Goal: Task Accomplishment & Management: Manage account settings

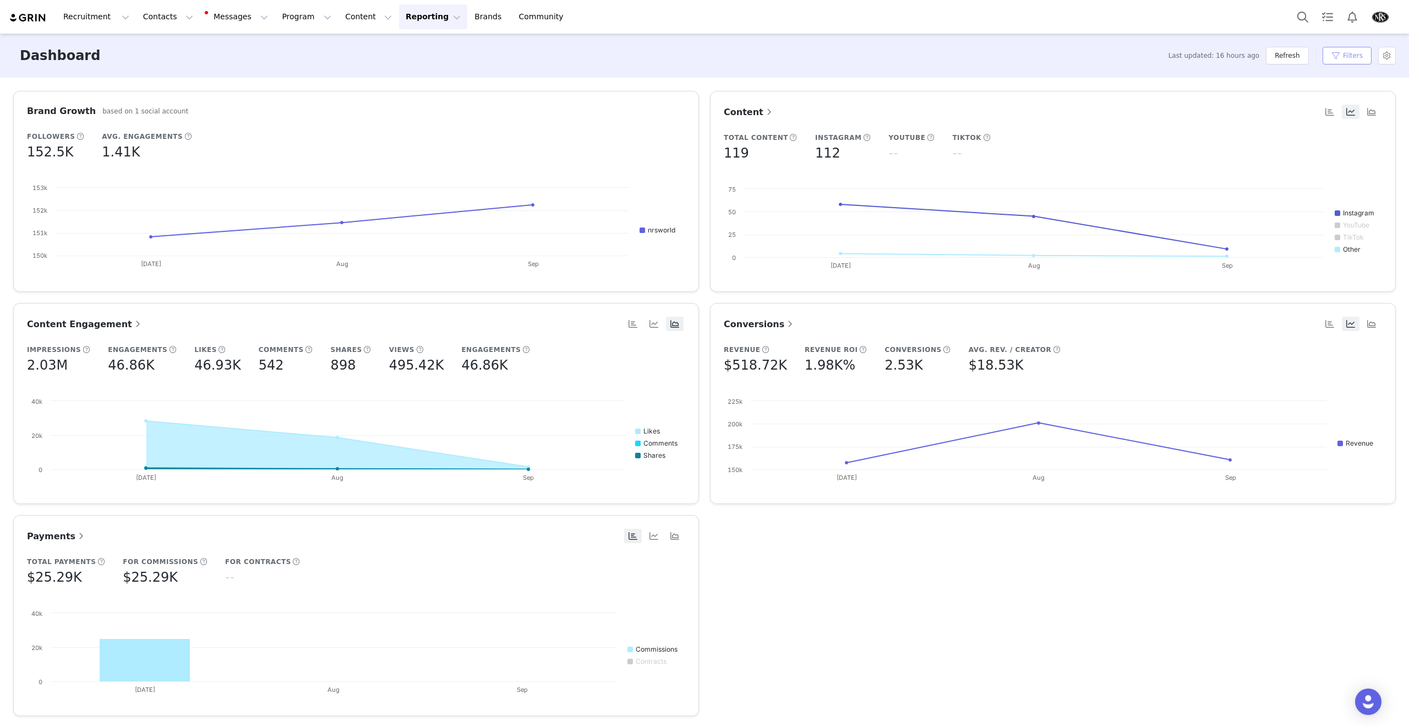
click at [1340, 54] on button "Filters" at bounding box center [1347, 56] width 49 height 18
click at [1322, 143] on input "[DATE]" at bounding box center [1343, 146] width 70 height 14
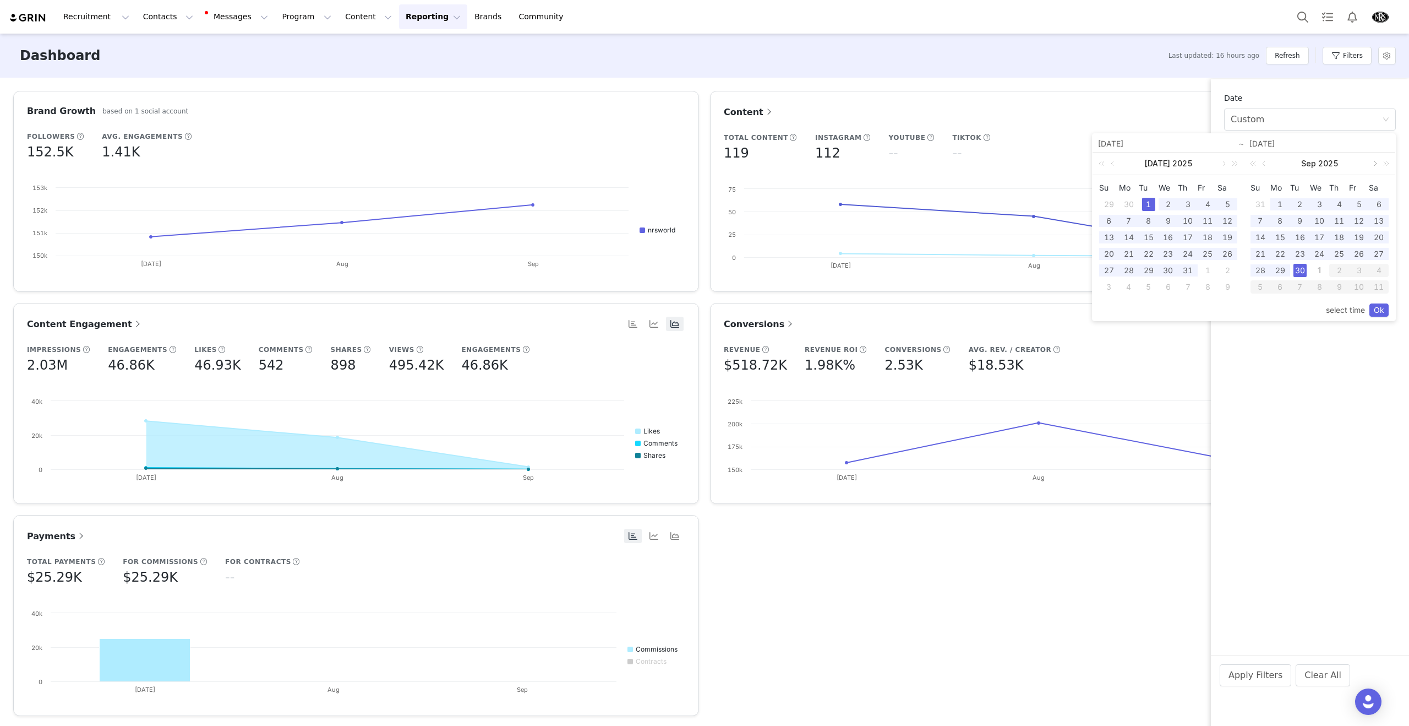
click at [1376, 165] on link at bounding box center [1375, 164] width 10 height 22
click at [1320, 205] on div "1" at bounding box center [1319, 204] width 13 height 13
click at [1377, 309] on link "Ok" at bounding box center [1379, 309] width 19 height 13
click at [1322, 208] on div "1" at bounding box center [1319, 204] width 13 height 13
type input "[DATE]"
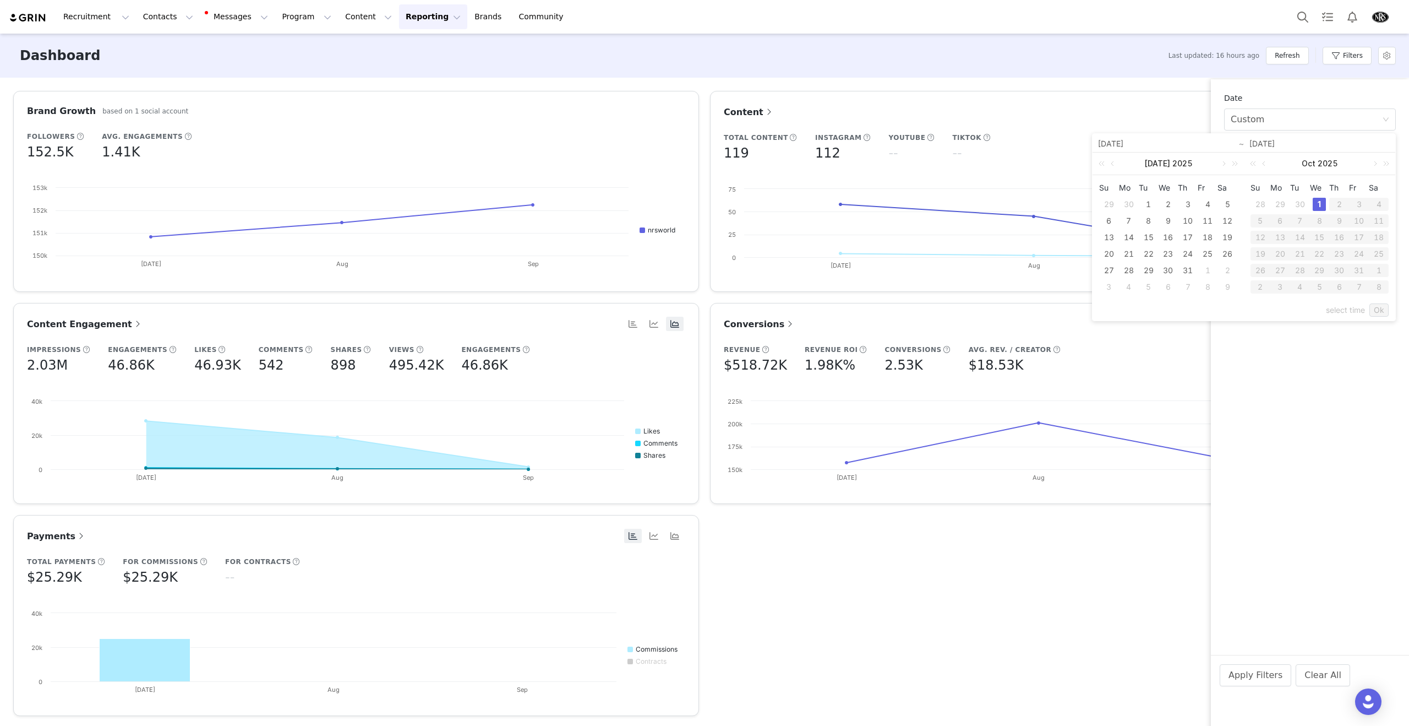
type input "[DATE]"
click at [1167, 203] on div "1" at bounding box center [1168, 204] width 13 height 13
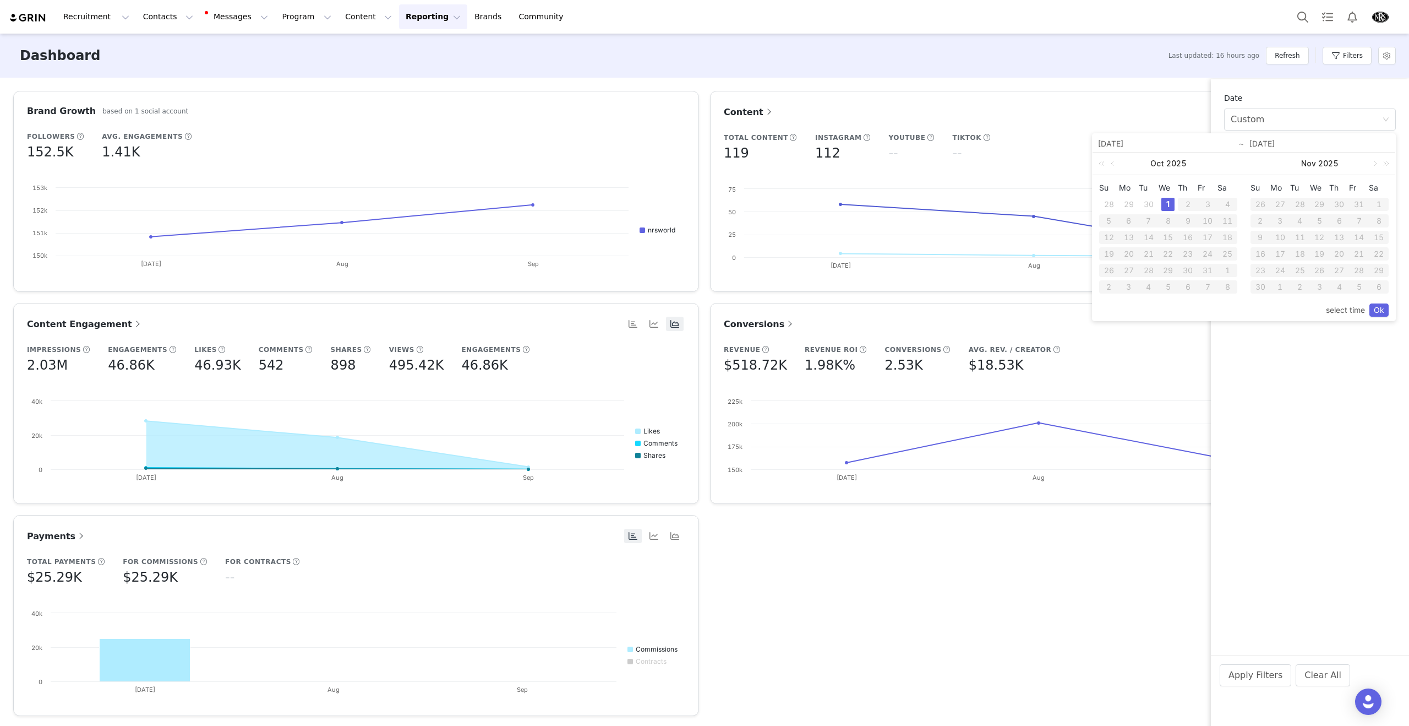
drag, startPoint x: 1377, startPoint y: 307, endPoint x: 1303, endPoint y: 612, distance: 313.8
click at [1377, 307] on link "Ok" at bounding box center [1379, 309] width 19 height 13
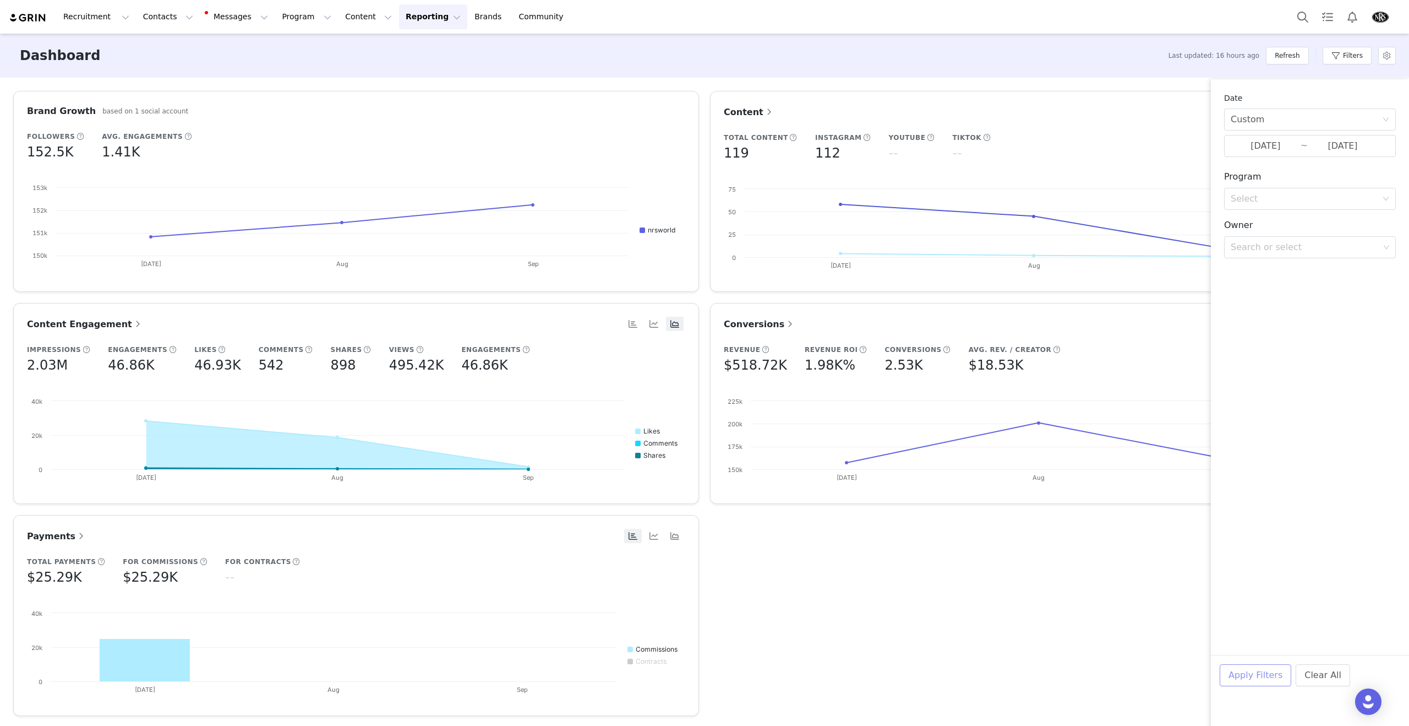
click at [1251, 682] on button "Apply Filters" at bounding box center [1256, 675] width 72 height 22
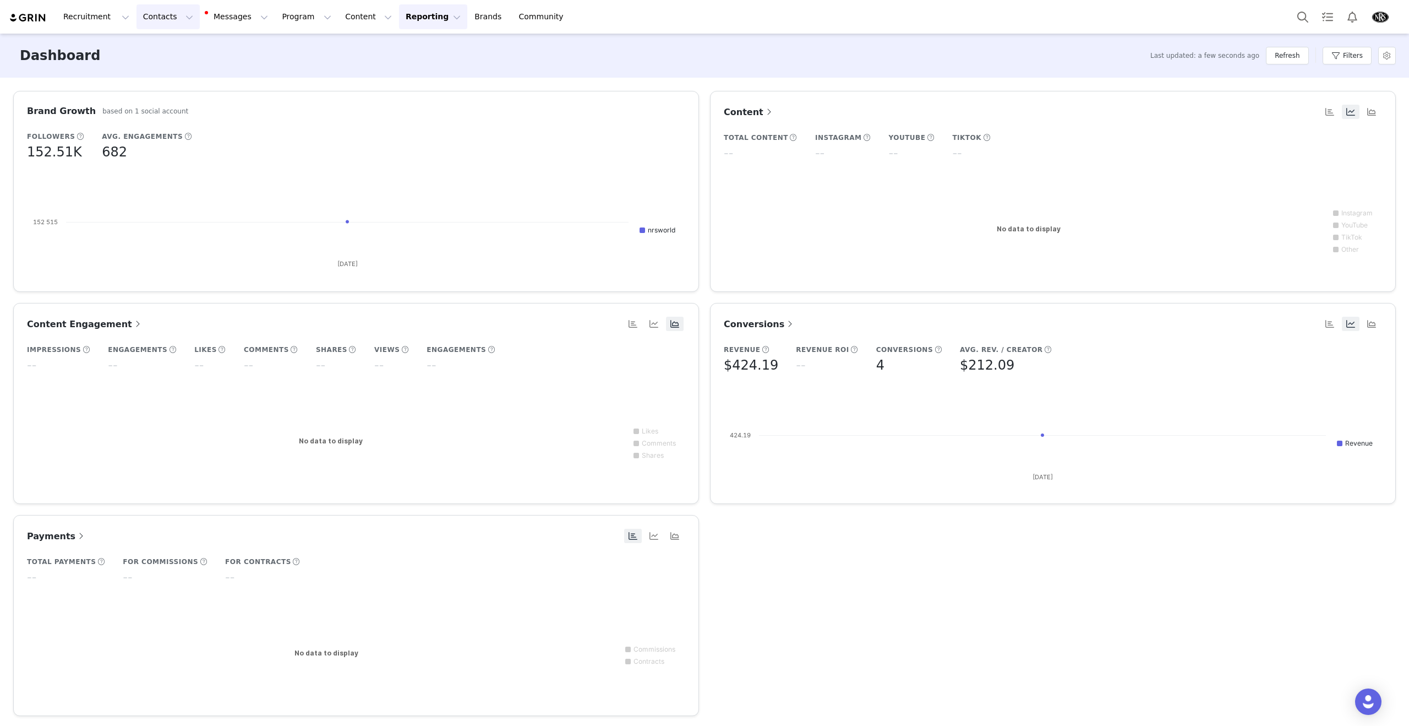
drag, startPoint x: 160, startPoint y: 19, endPoint x: 161, endPoint y: 33, distance: 14.4
click at [160, 19] on button "Contacts Contacts" at bounding box center [168, 16] width 63 height 25
click at [177, 56] on link "Creators" at bounding box center [172, 49] width 87 height 20
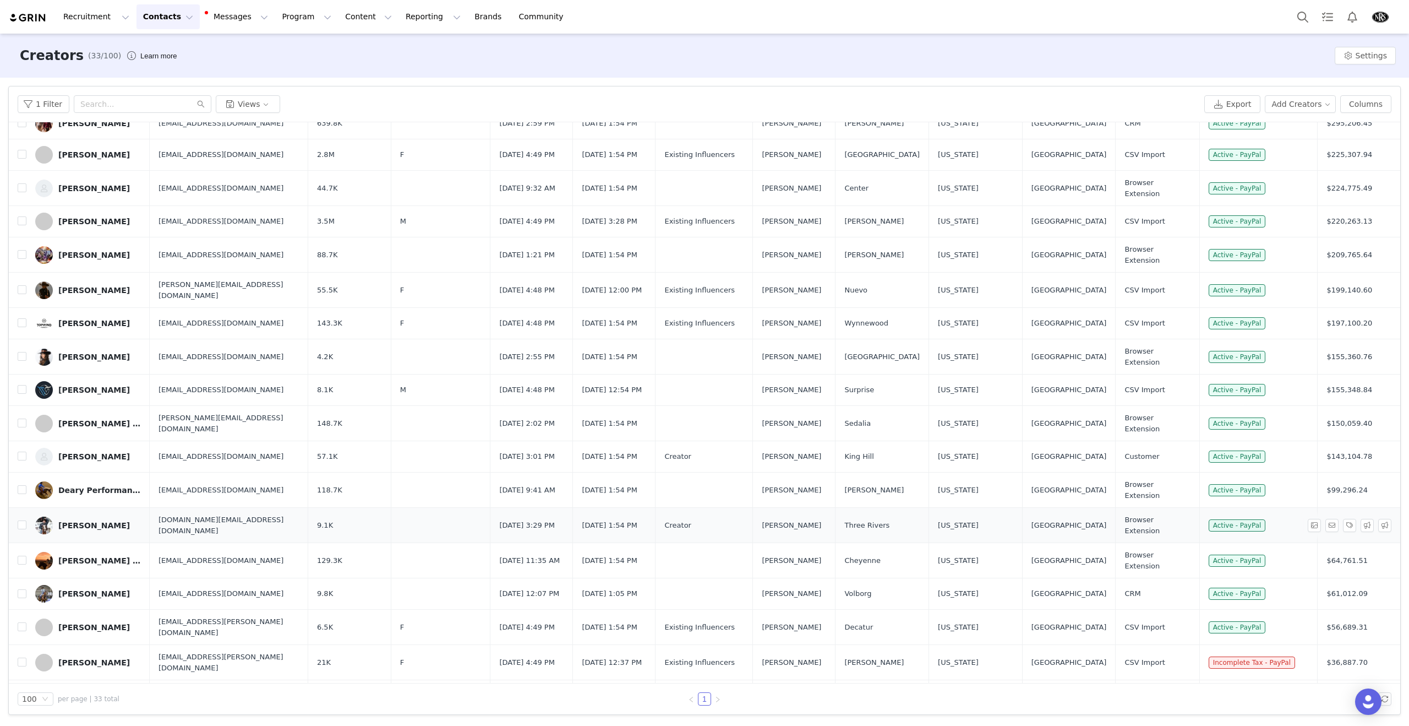
scroll to position [501, 0]
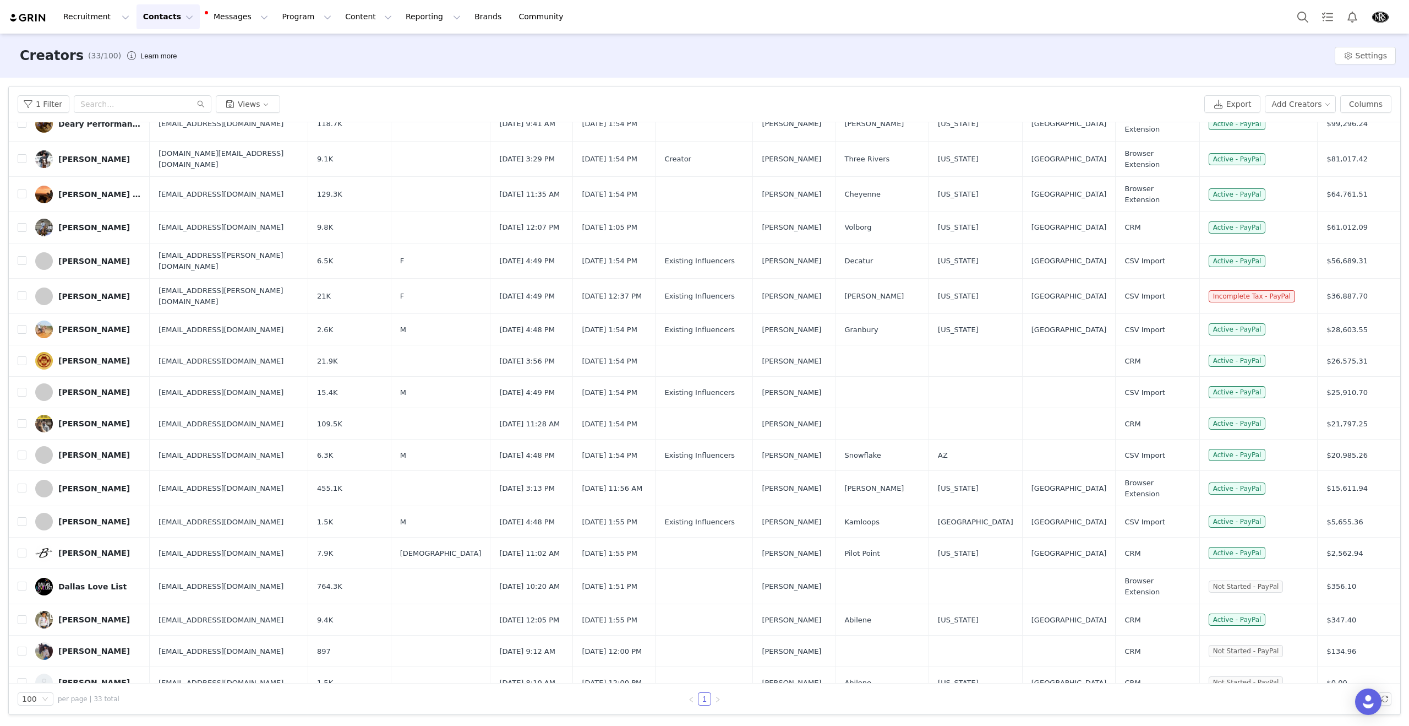
click at [75, 646] on div "[PERSON_NAME]" at bounding box center [94, 650] width 72 height 9
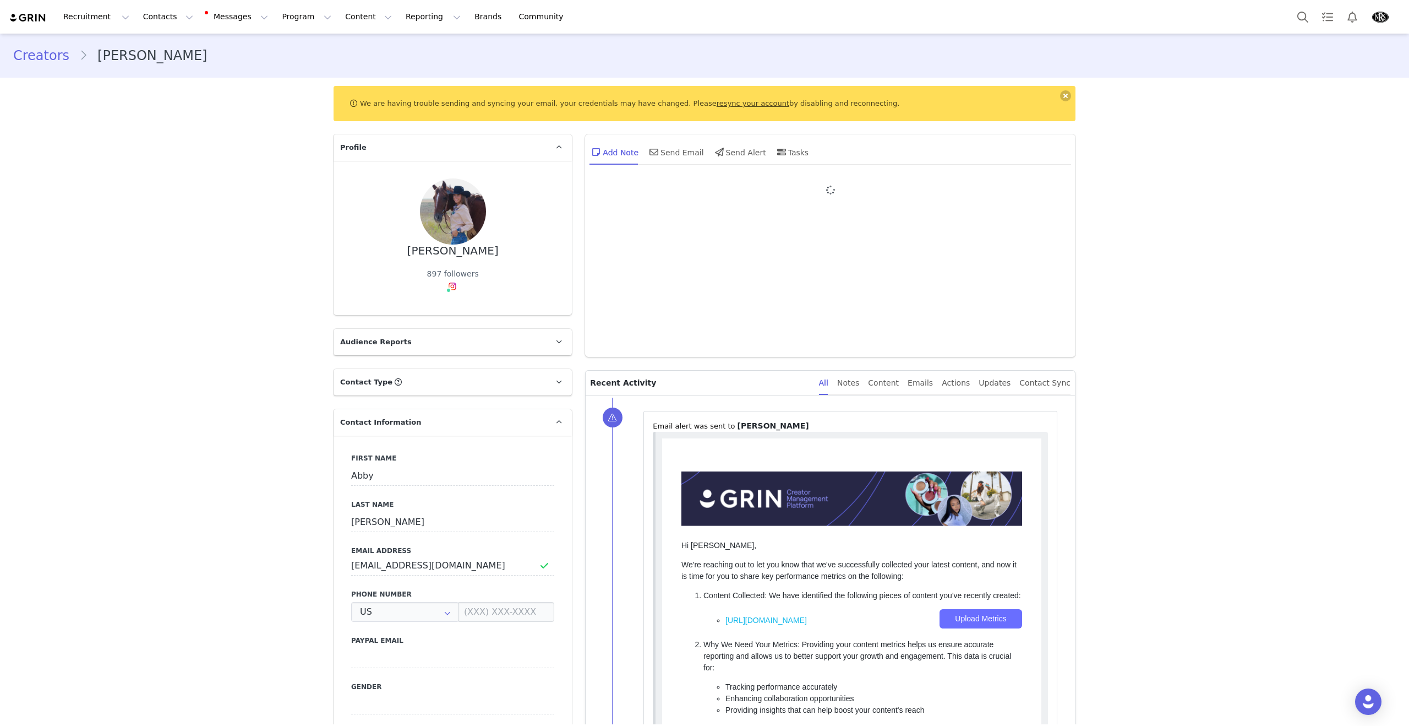
type input "+1 ([GEOGRAPHIC_DATA])"
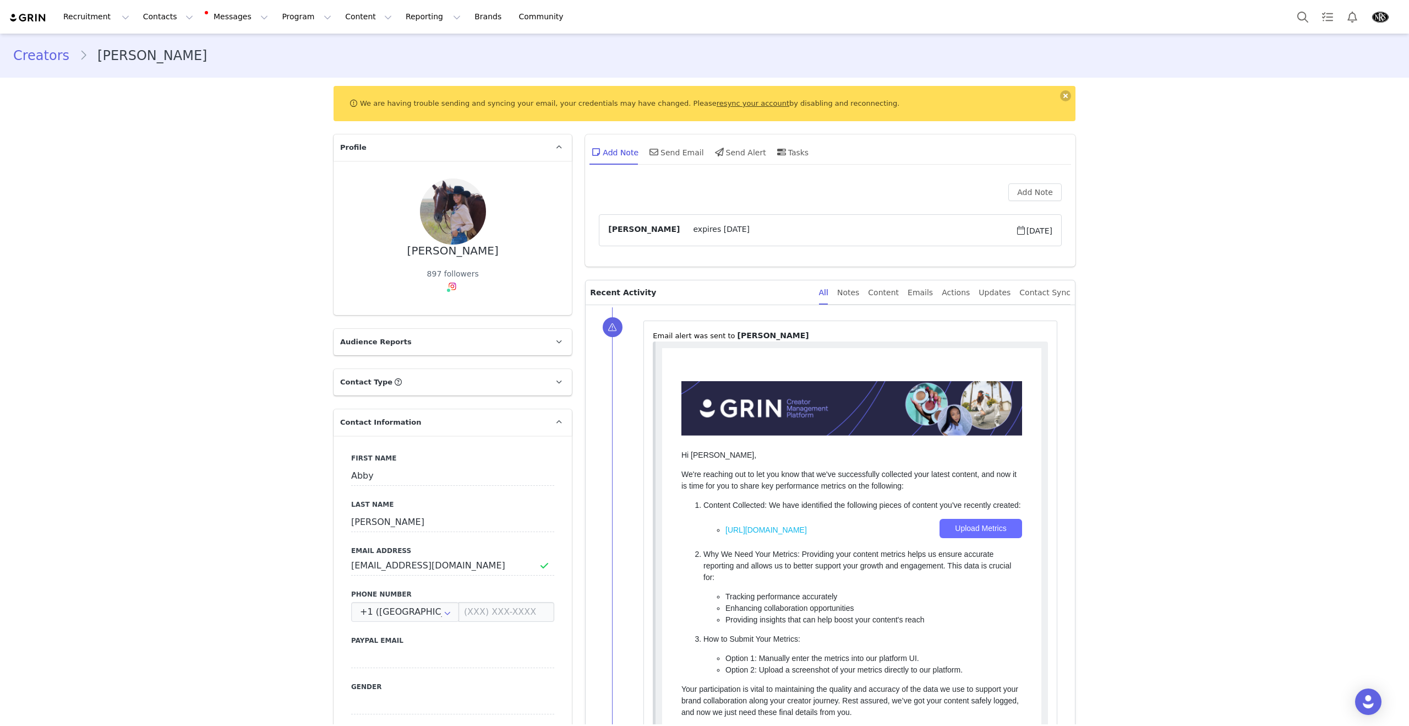
click at [46, 57] on link "Creators" at bounding box center [46, 56] width 66 height 20
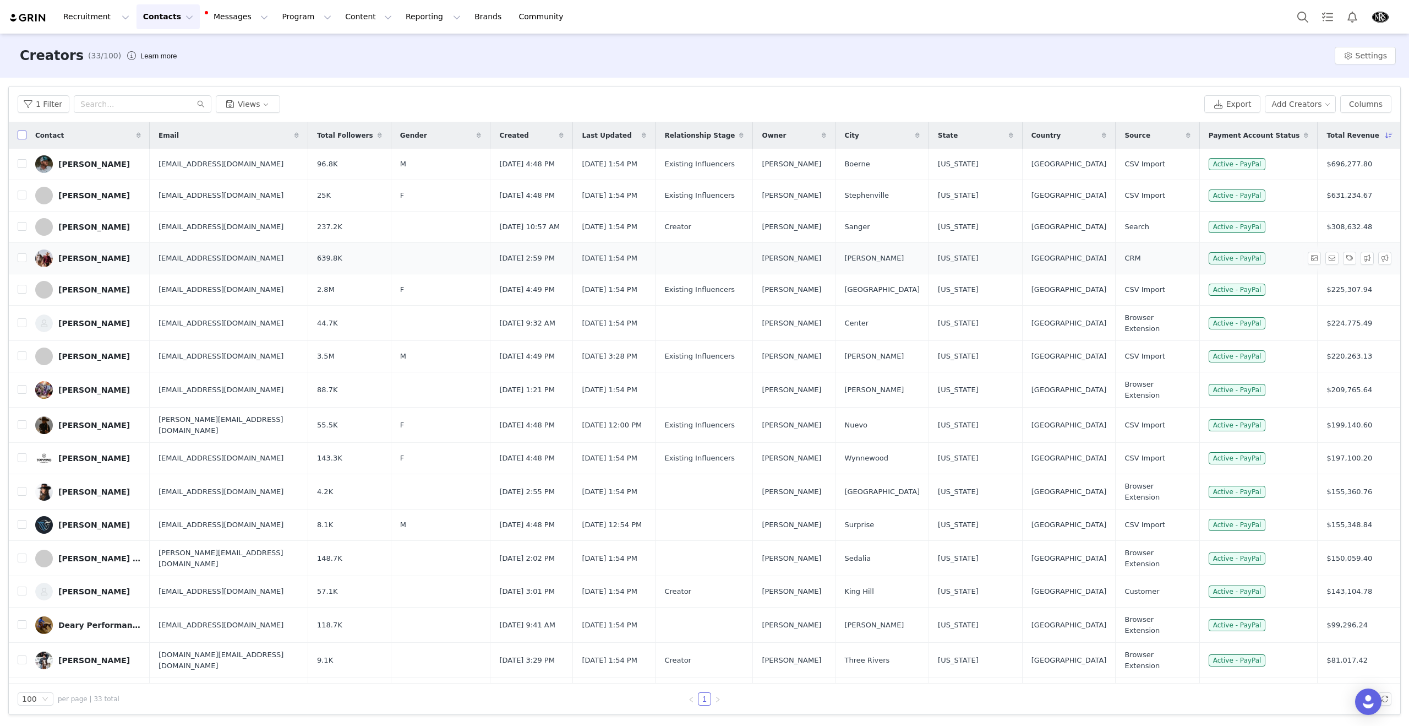
drag, startPoint x: 25, startPoint y: 137, endPoint x: 158, endPoint y: 276, distance: 192.4
click at [25, 137] on input "checkbox" at bounding box center [22, 134] width 9 height 9
checkbox input "true"
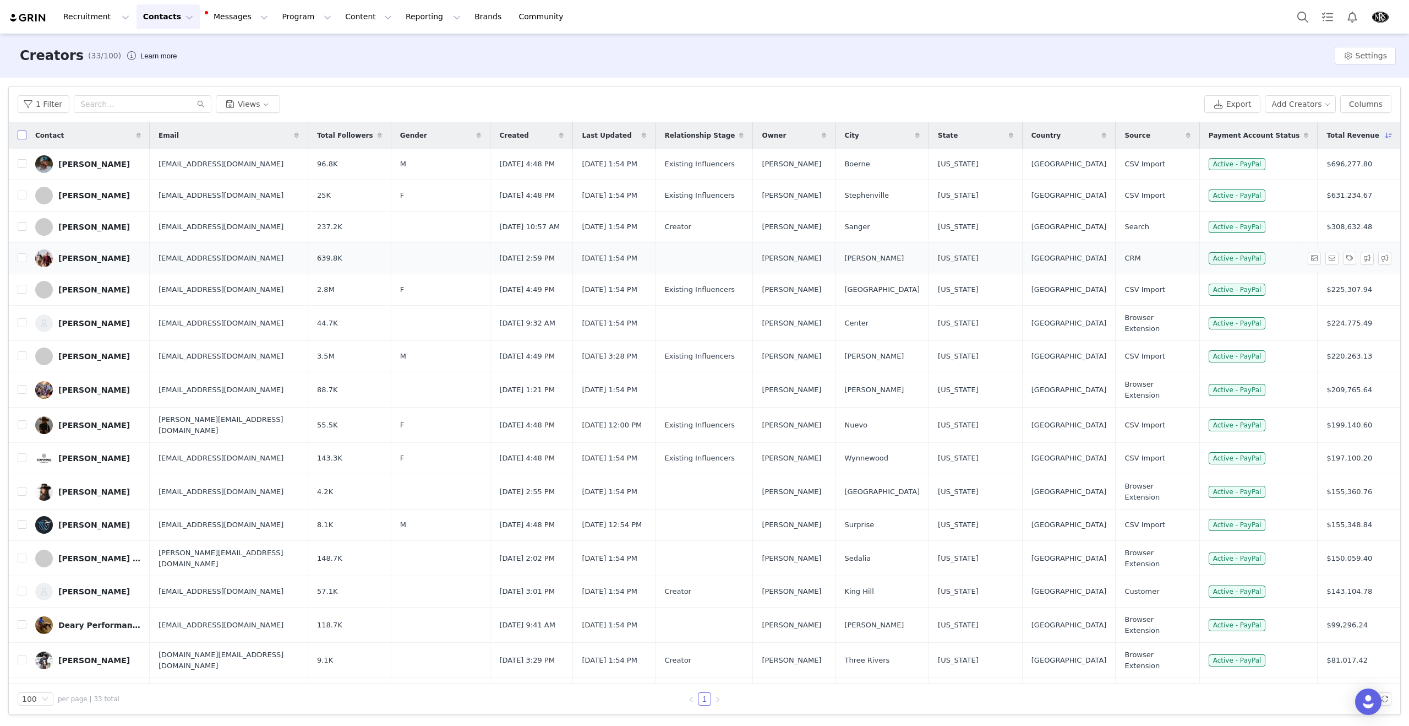
checkbox input "true"
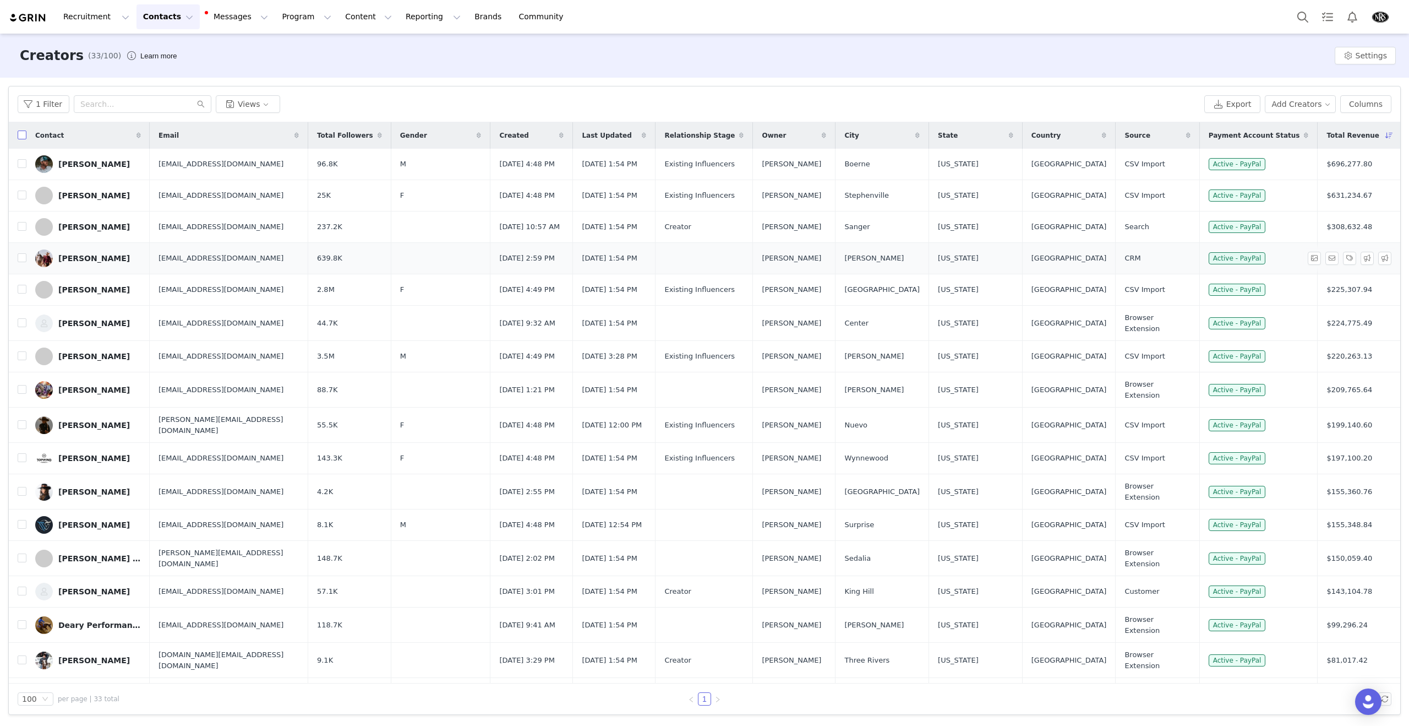
checkbox input "true"
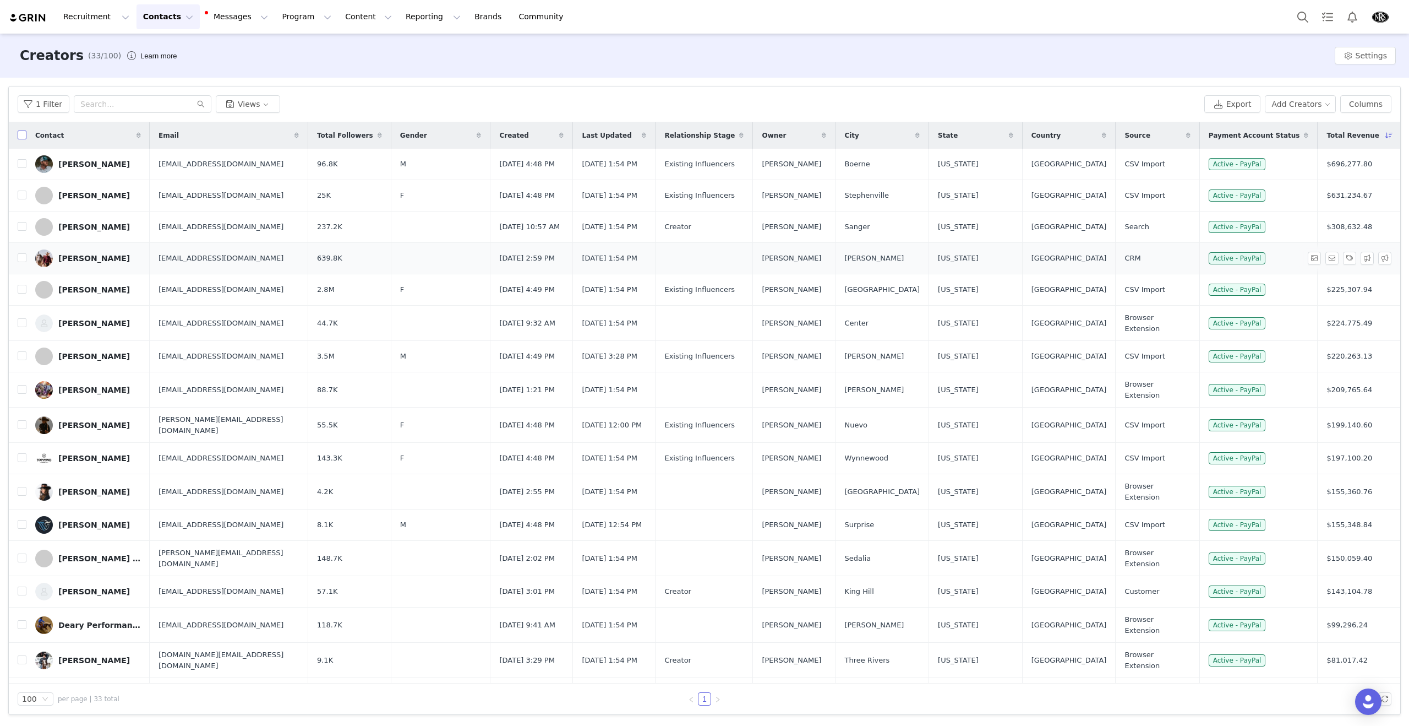
checkbox input "true"
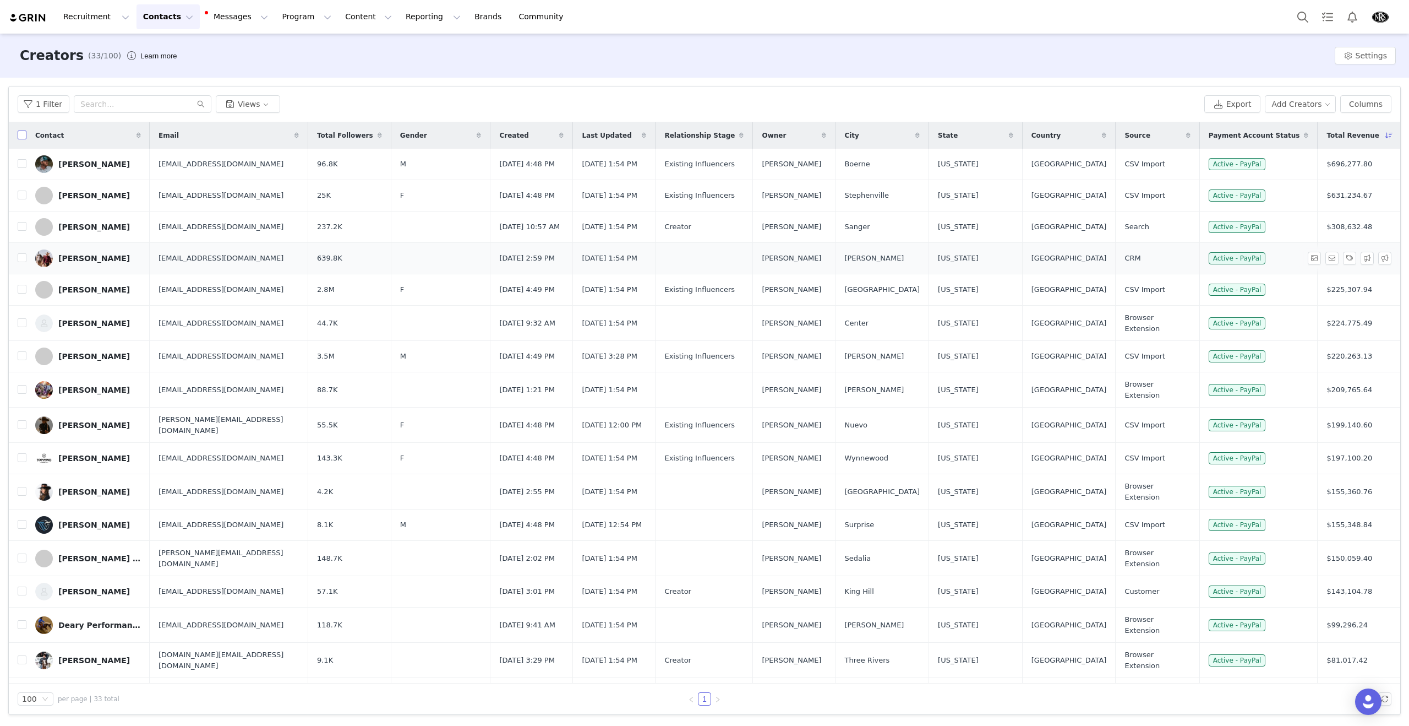
checkbox input "true"
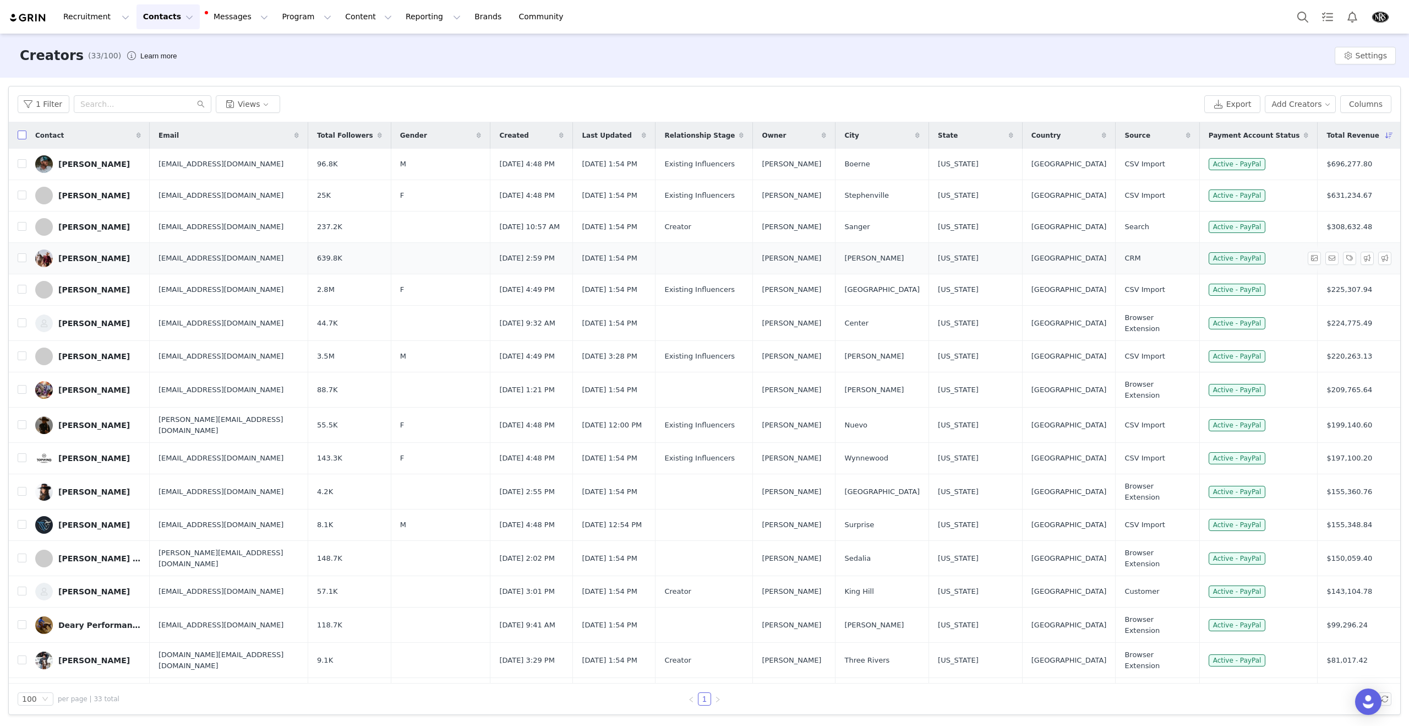
checkbox input "true"
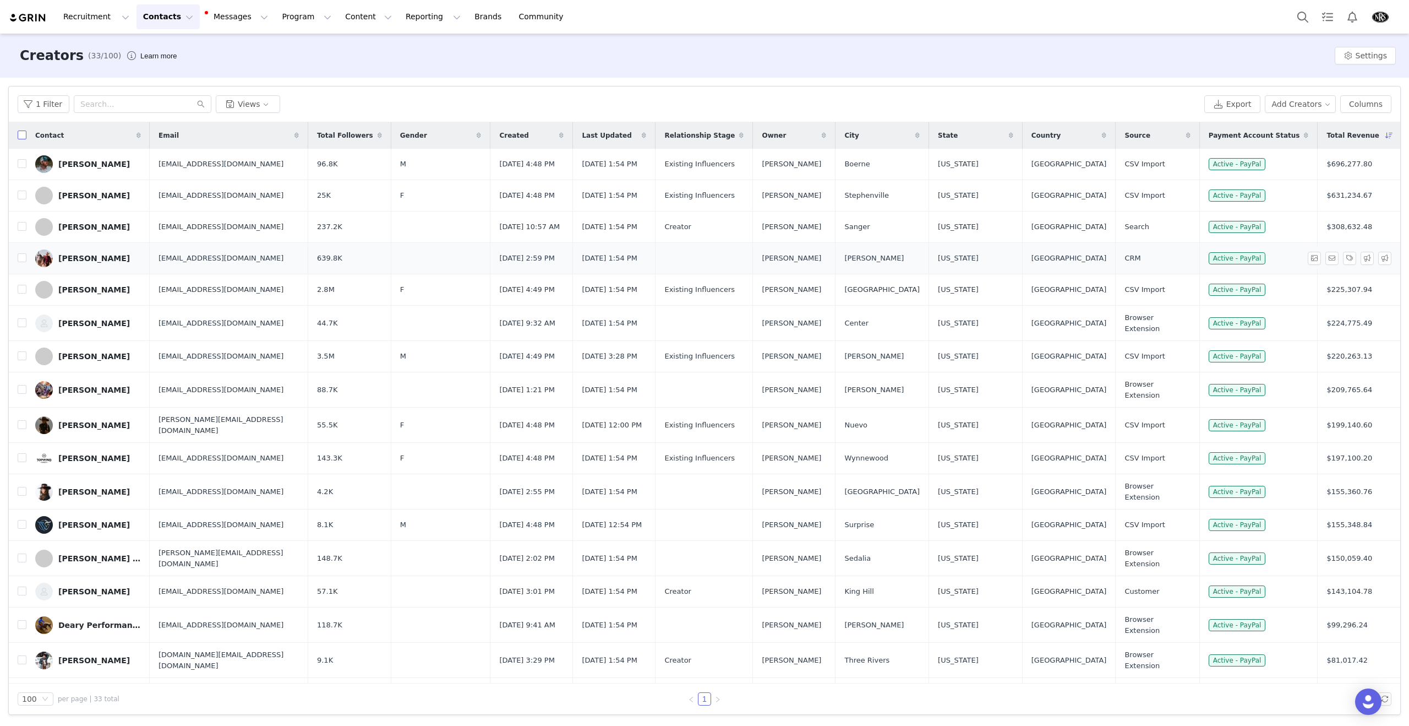
checkbox input "true"
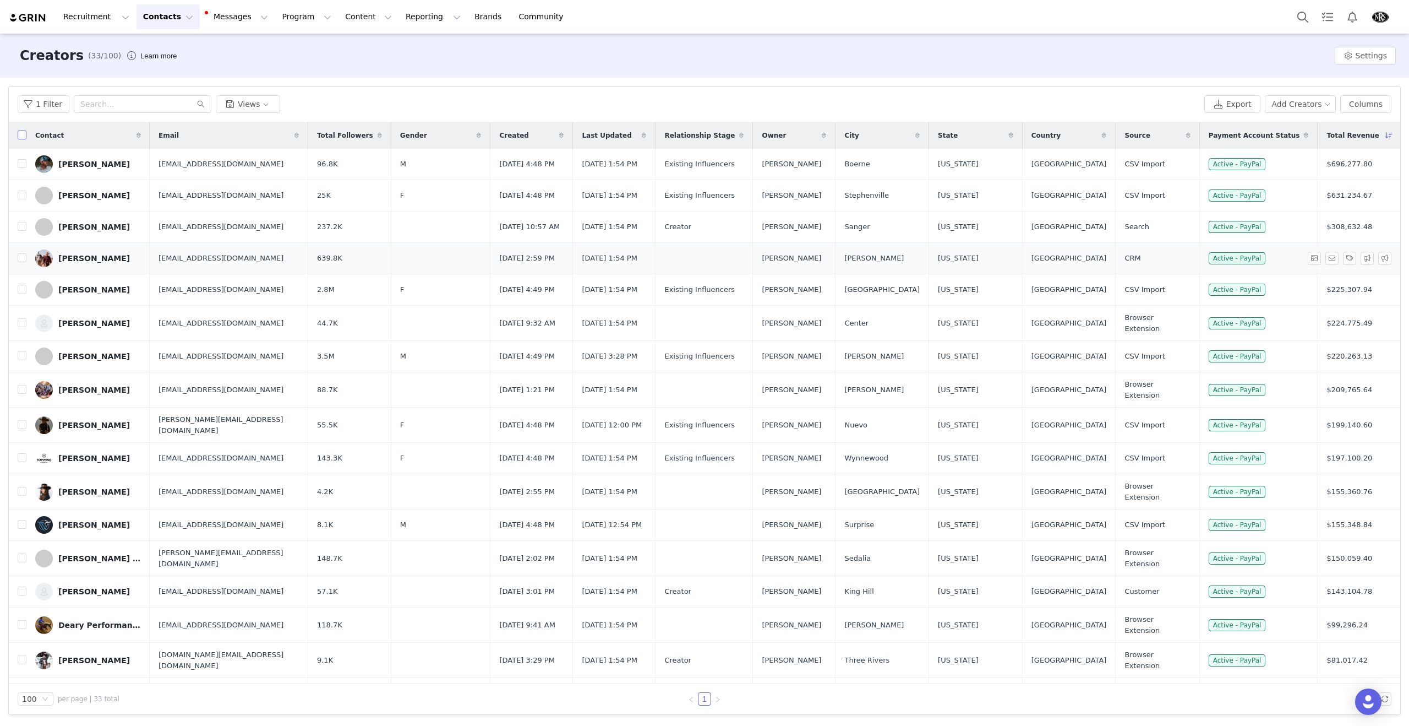
checkbox input "true"
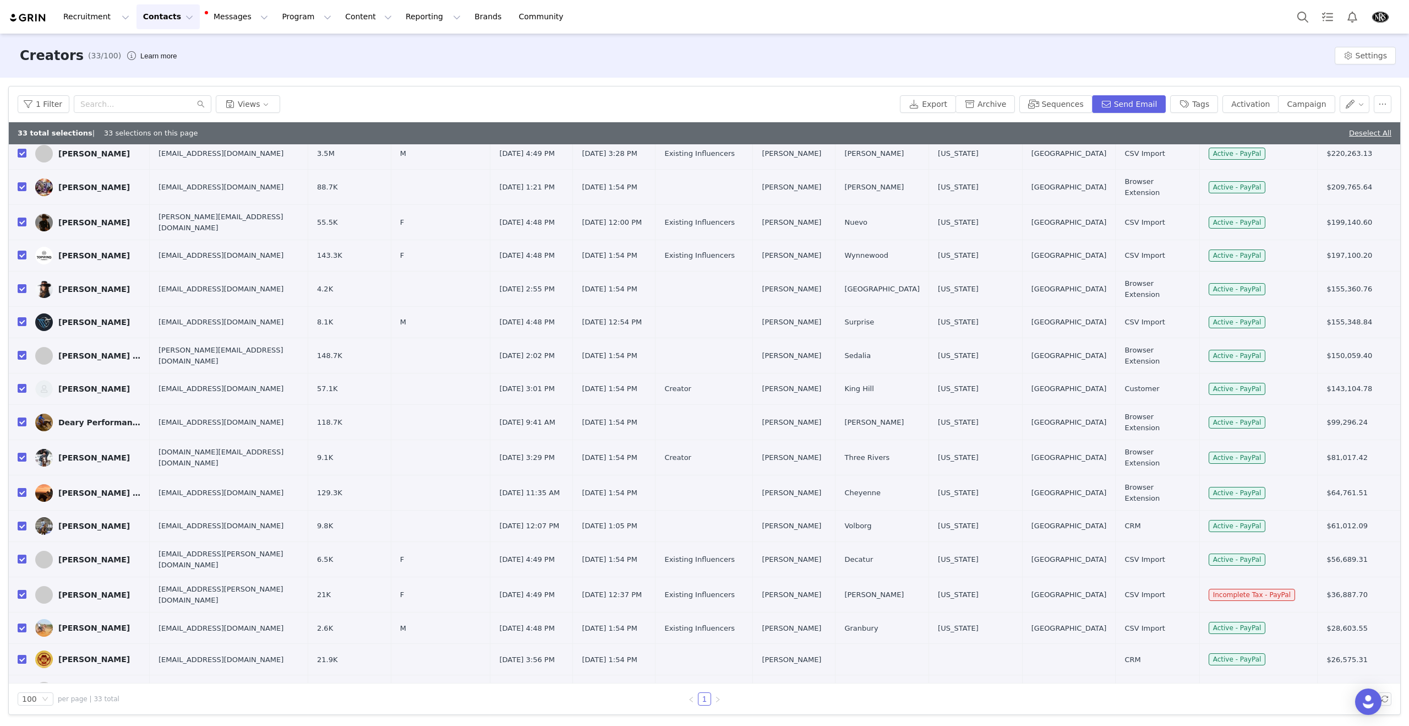
scroll to position [523, 0]
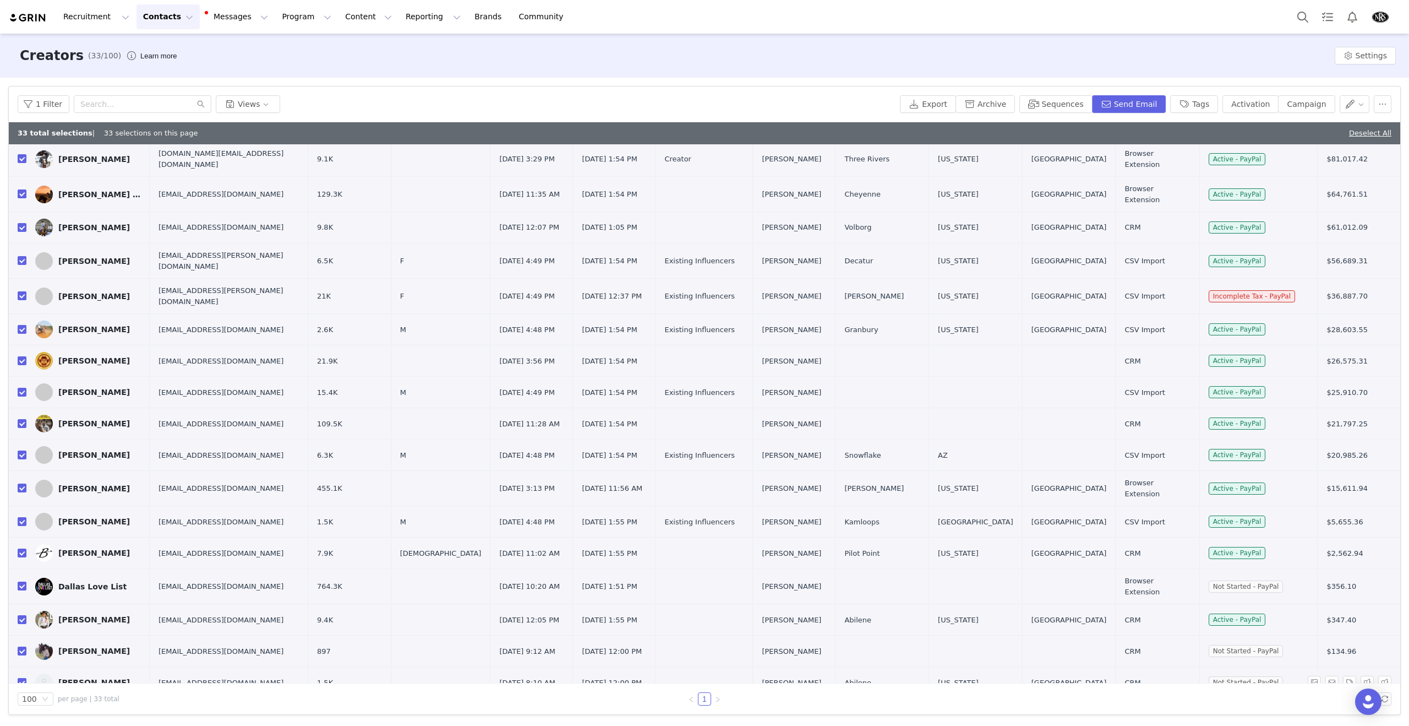
drag, startPoint x: 18, startPoint y: 637, endPoint x: 22, endPoint y: 643, distance: 7.2
click at [19, 678] on input "checkbox" at bounding box center [22, 682] width 9 height 9
checkbox input "false"
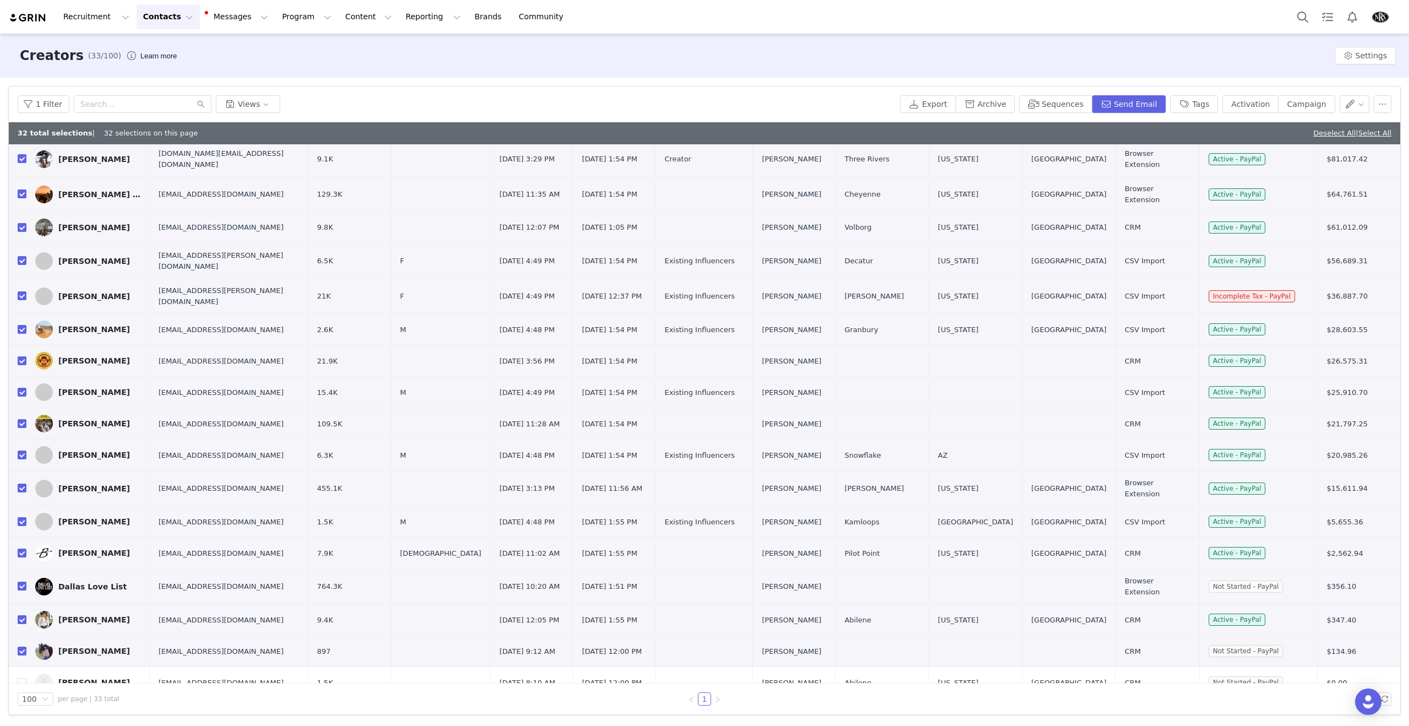
click at [22, 709] on input "checkbox" at bounding box center [22, 713] width 9 height 9
checkbox input "false"
click at [23, 581] on input "checkbox" at bounding box center [22, 585] width 9 height 9
checkbox input "false"
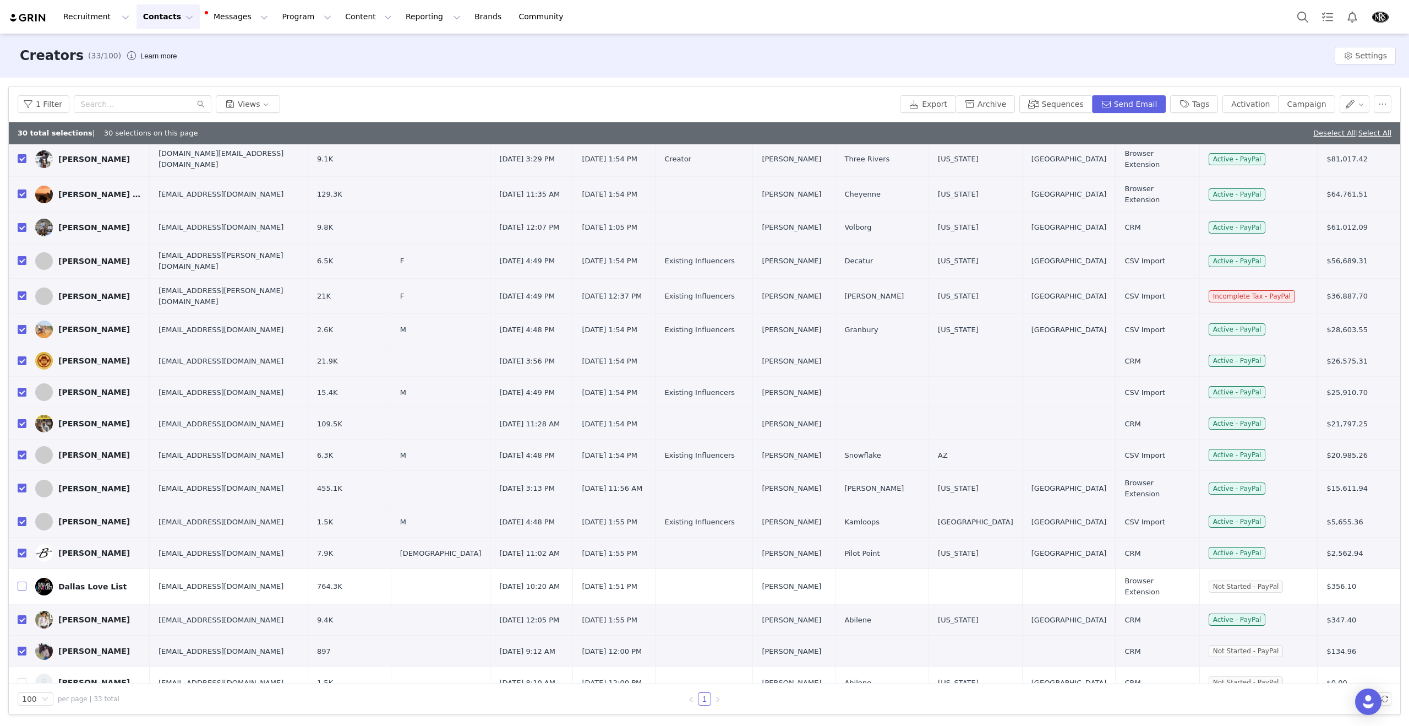
scroll to position [0, 0]
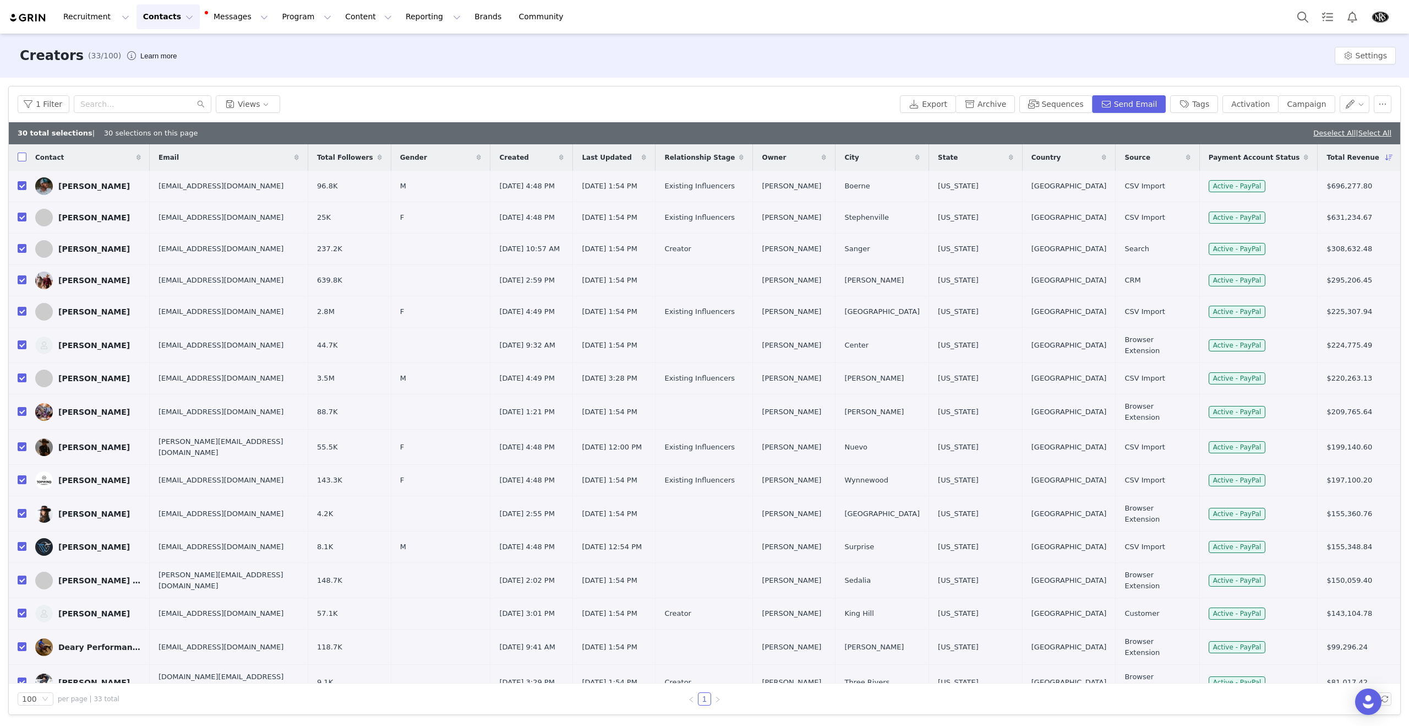
click at [24, 160] on input "checkbox" at bounding box center [22, 157] width 9 height 9
checkbox input "true"
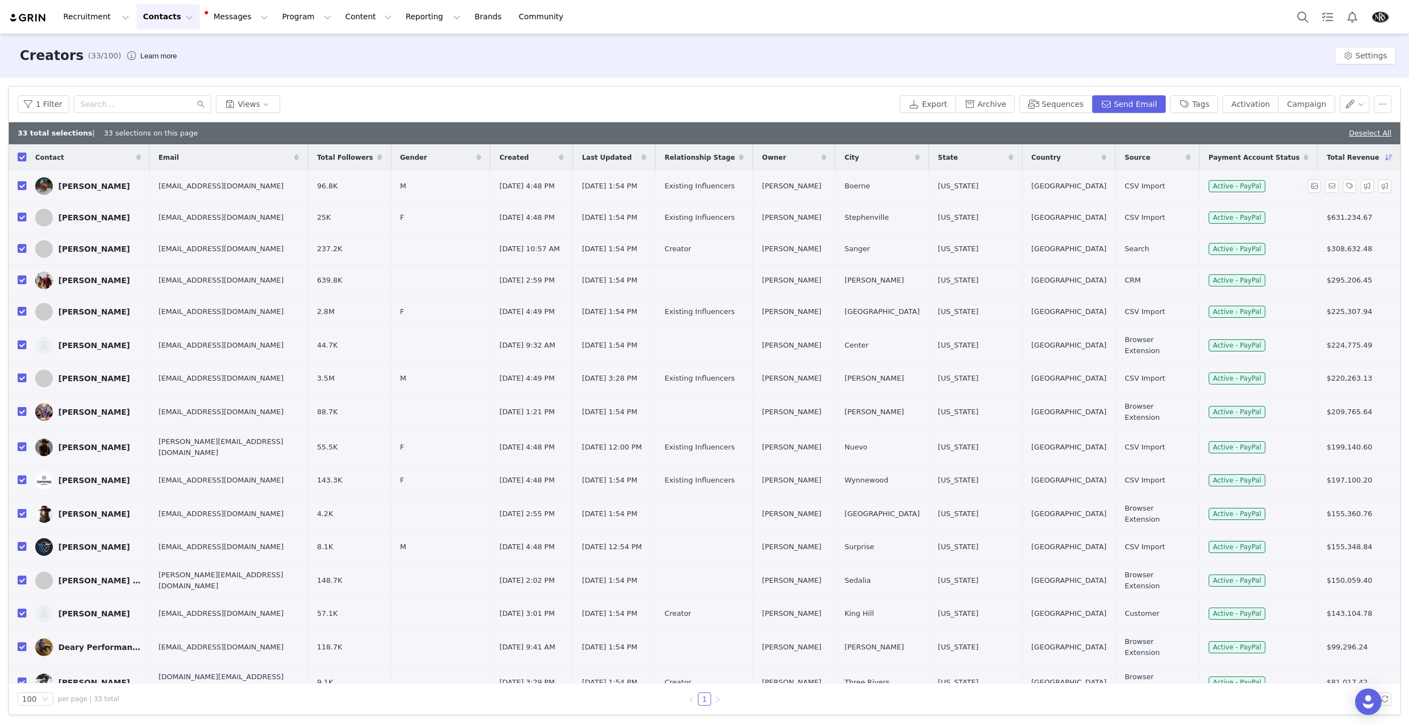
click at [23, 160] on input "checkbox" at bounding box center [22, 157] width 9 height 9
checkbox input "false"
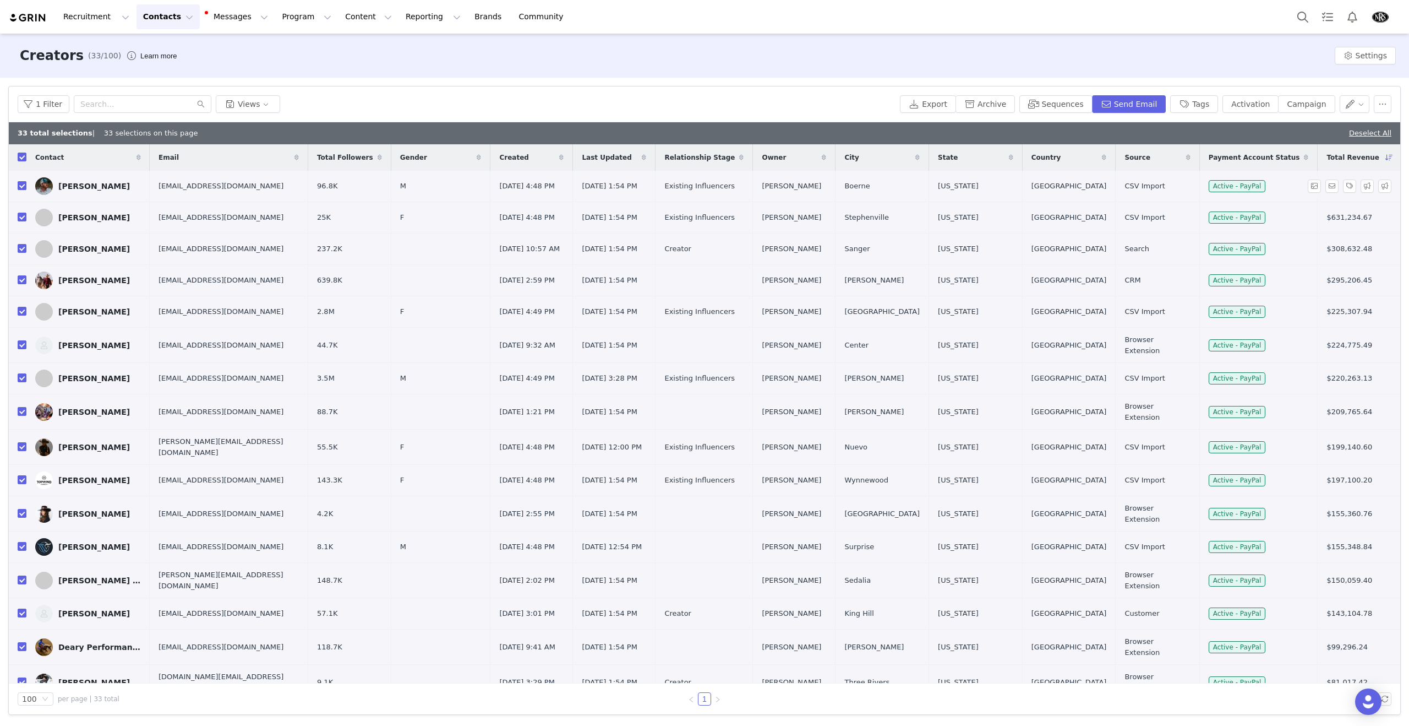
checkbox input "false"
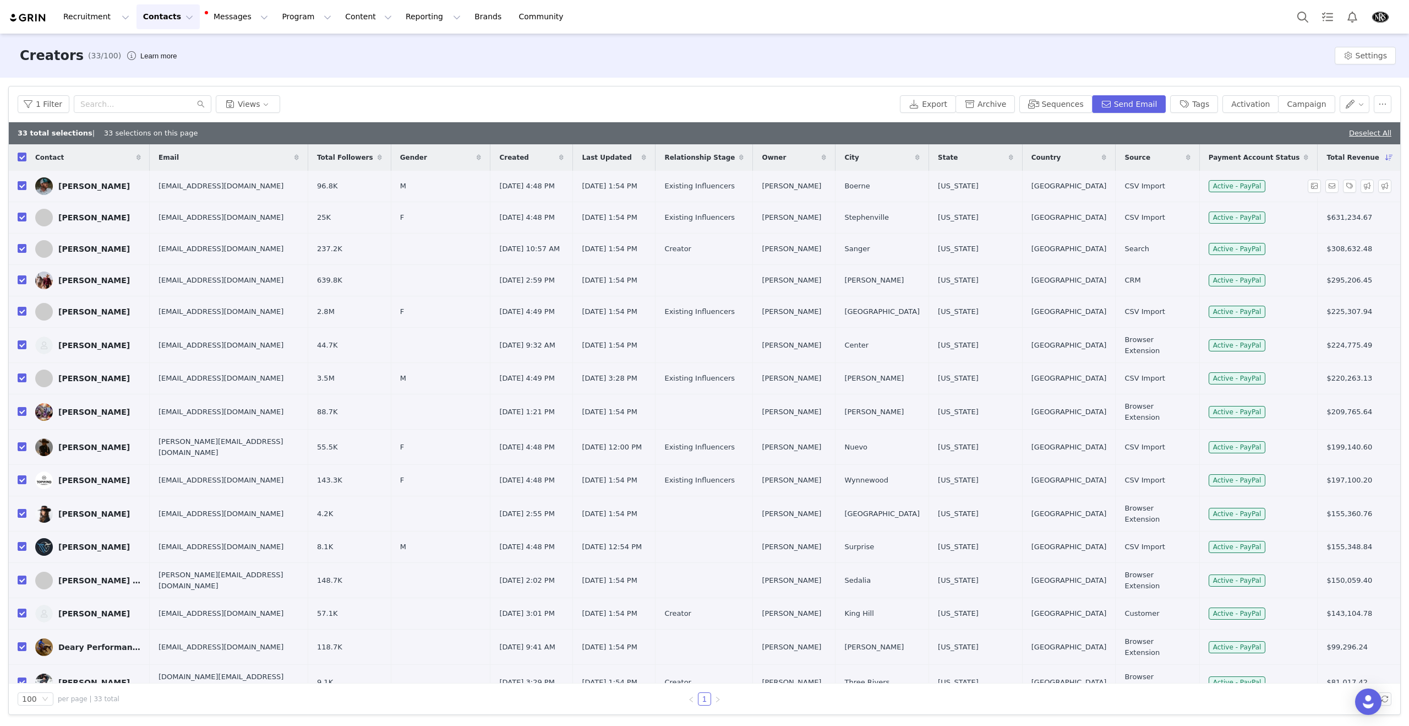
checkbox input "false"
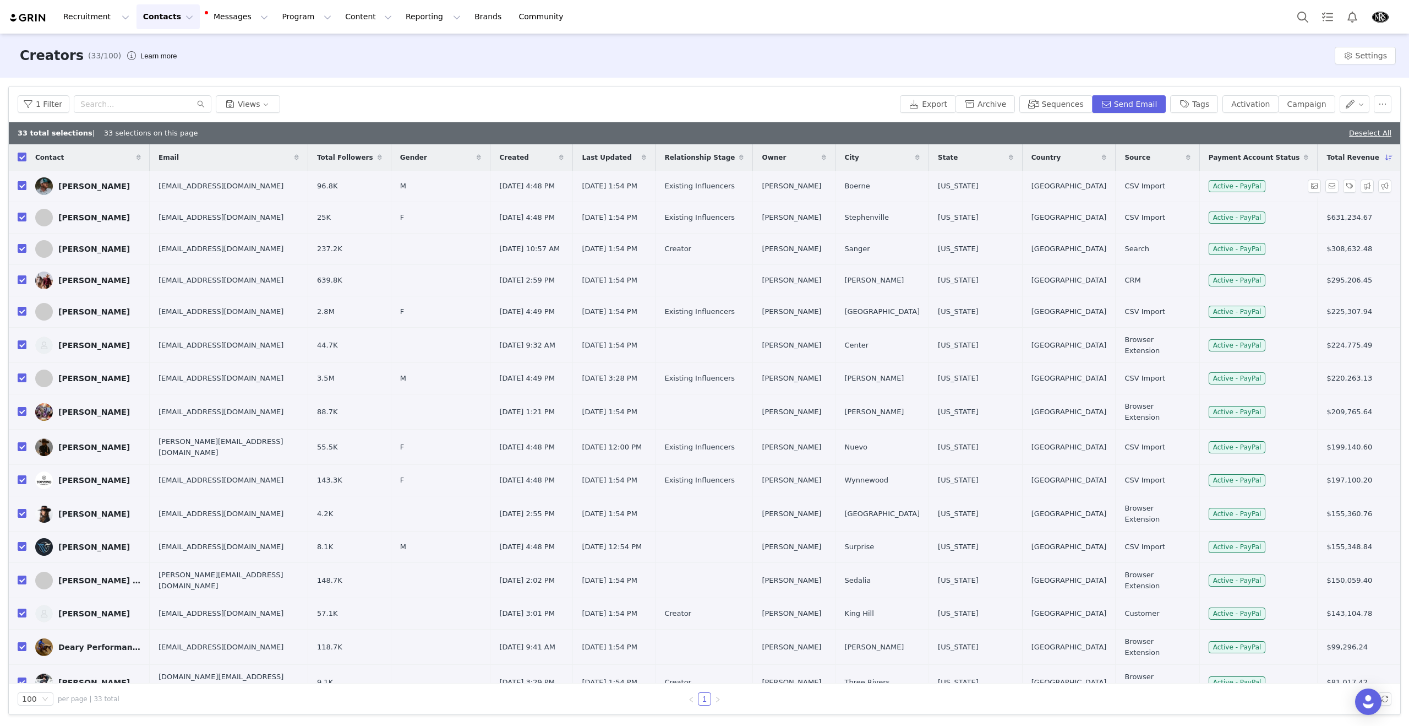
checkbox input "false"
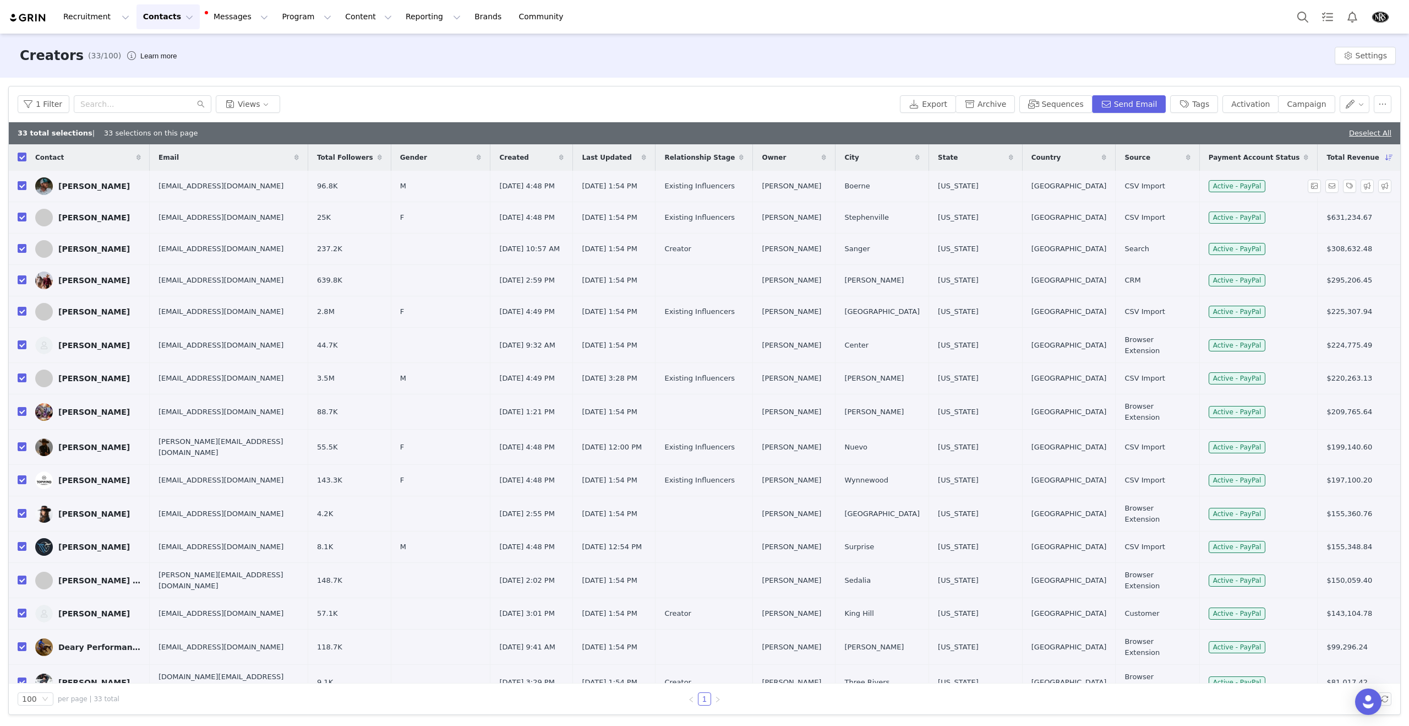
checkbox input "false"
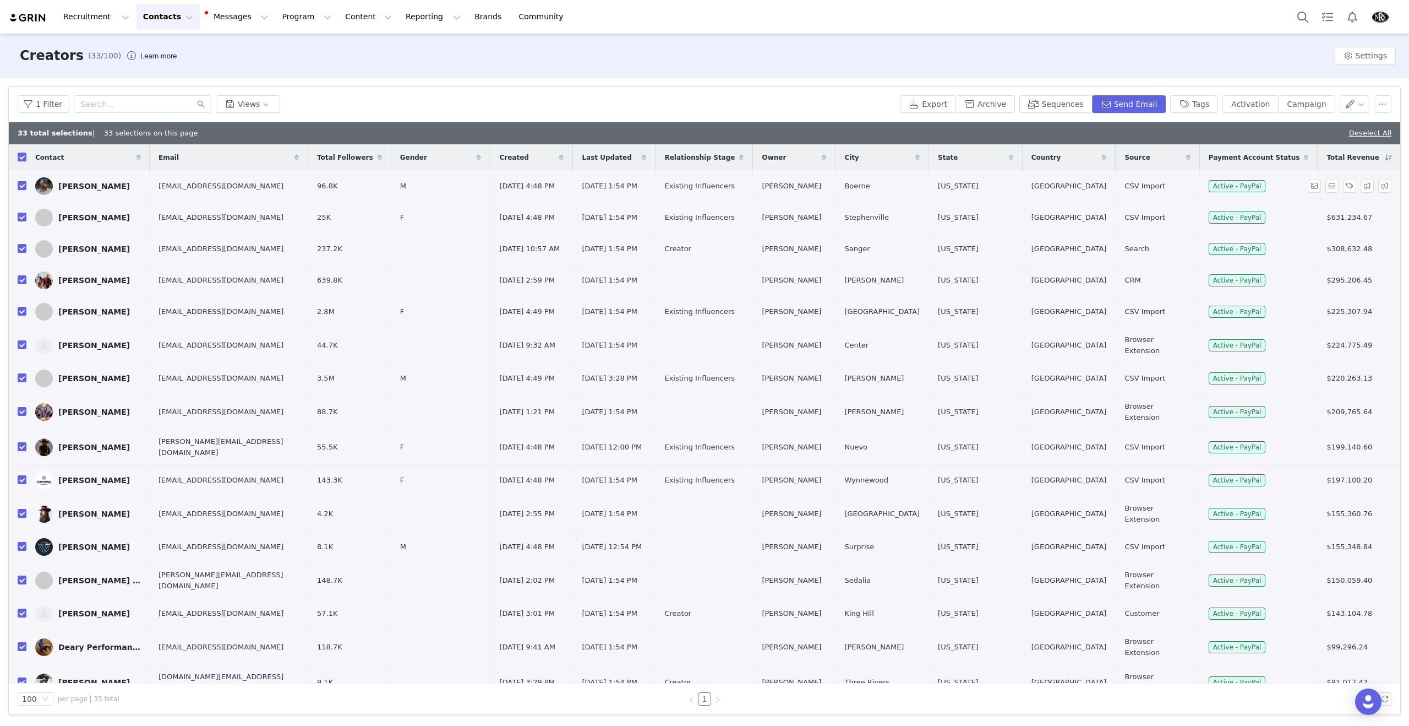
checkbox input "false"
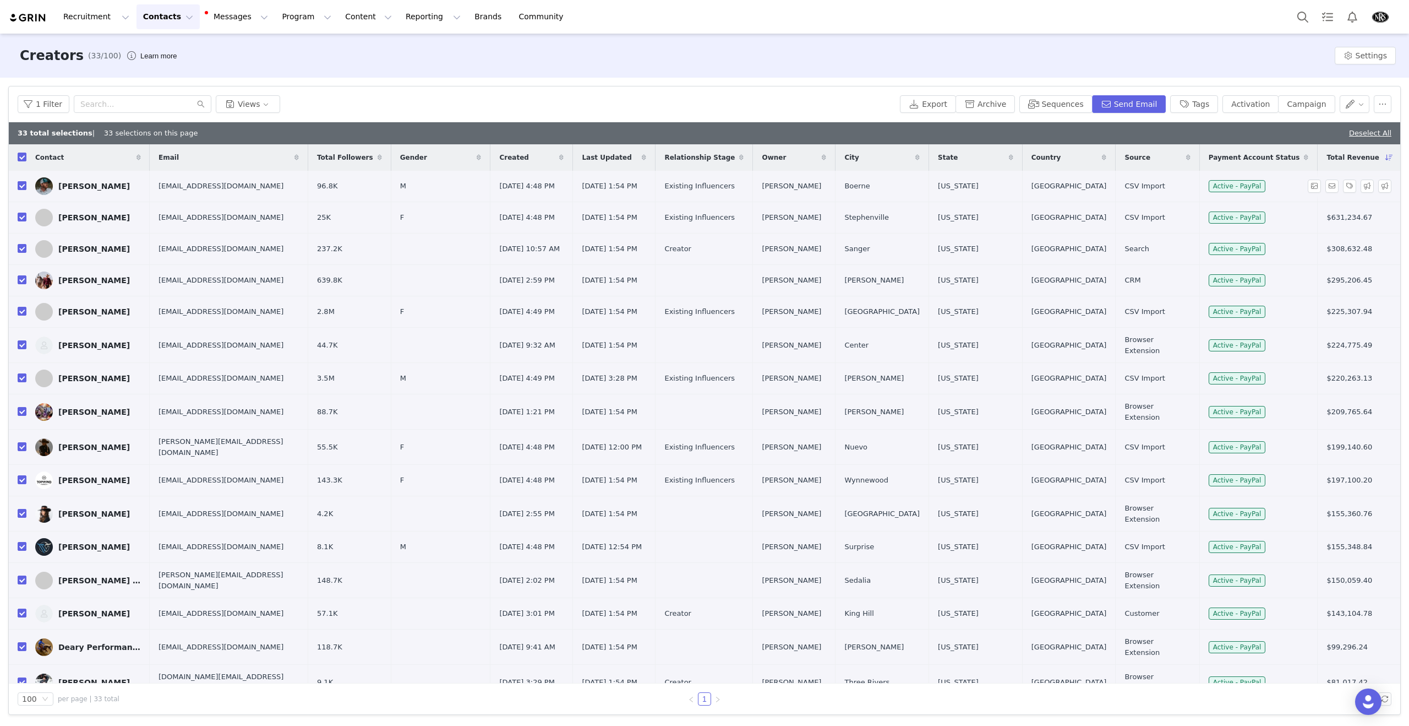
checkbox input "false"
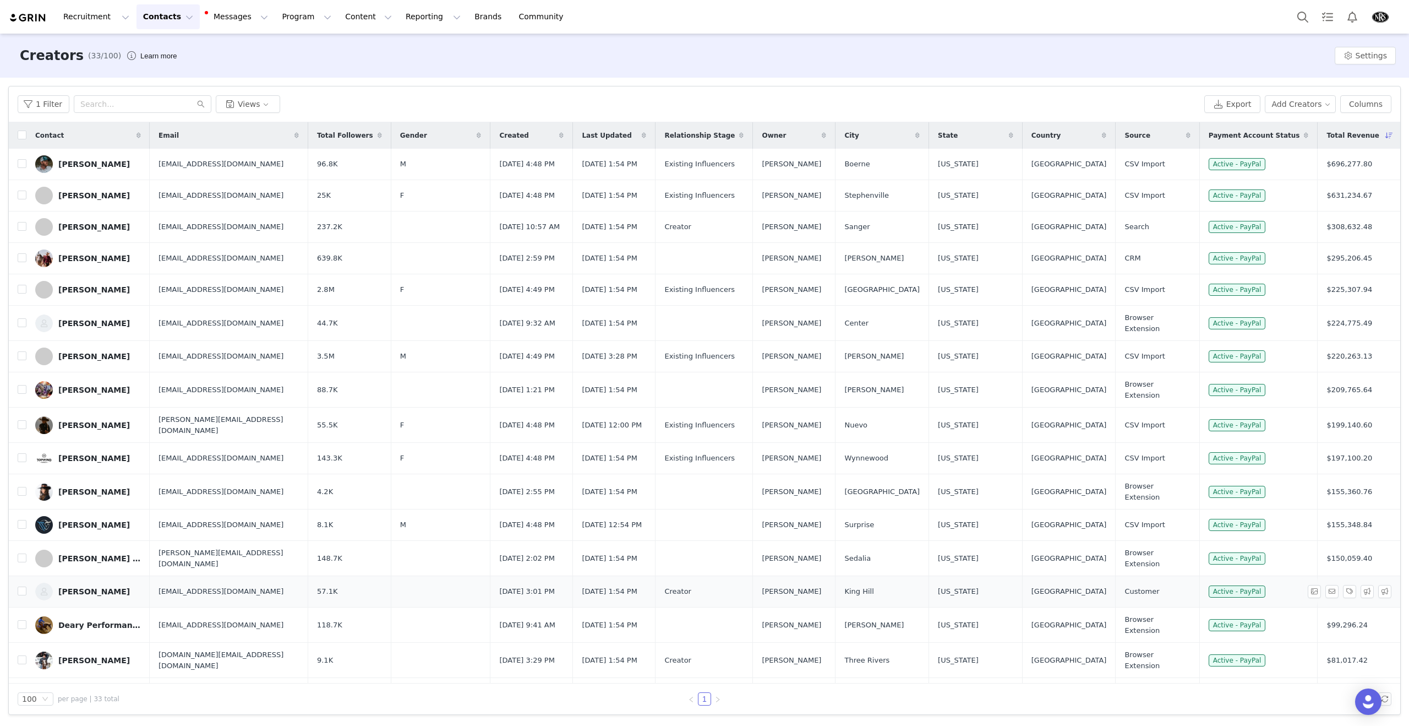
click at [67, 587] on div "[PERSON_NAME]" at bounding box center [94, 591] width 72 height 9
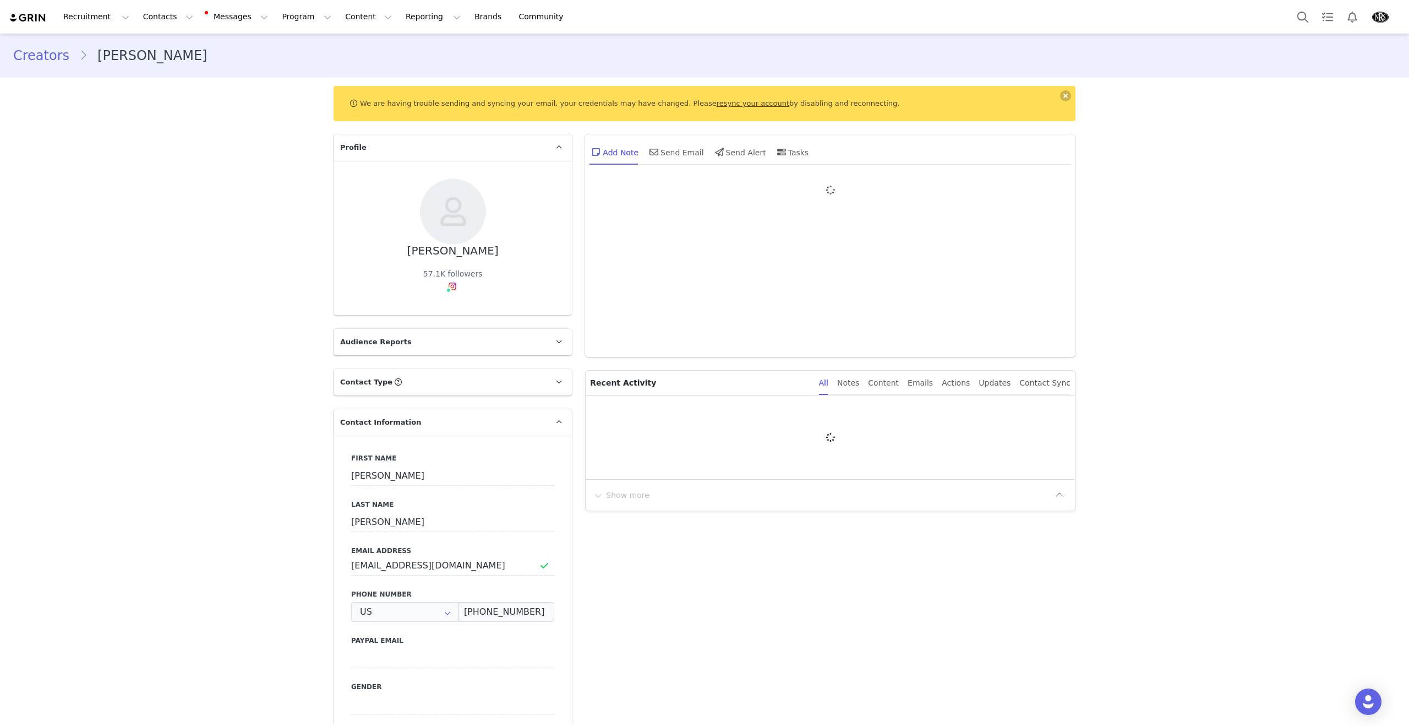
type input "+1 ([GEOGRAPHIC_DATA])"
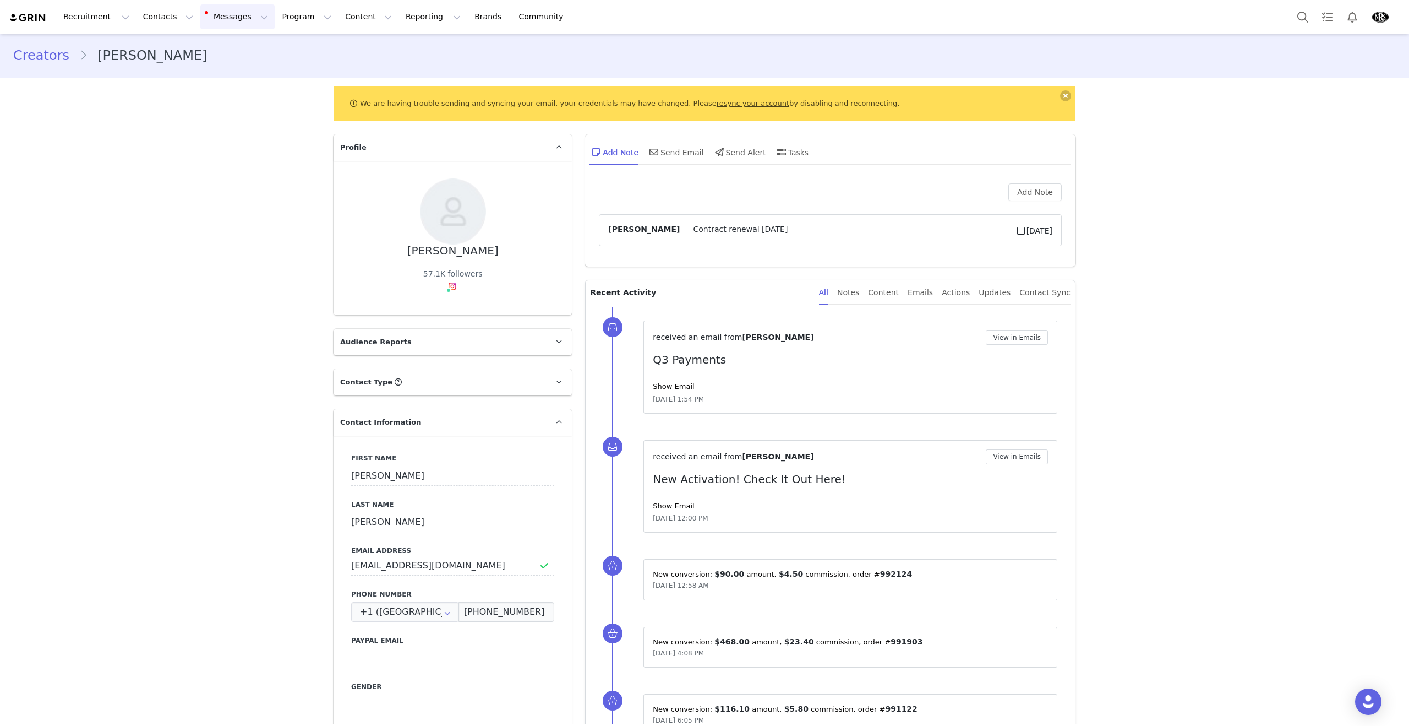
click at [202, 15] on button "Messages Messages" at bounding box center [237, 16] width 74 height 25
click at [732, 100] on link "resync your account" at bounding box center [753, 103] width 73 height 8
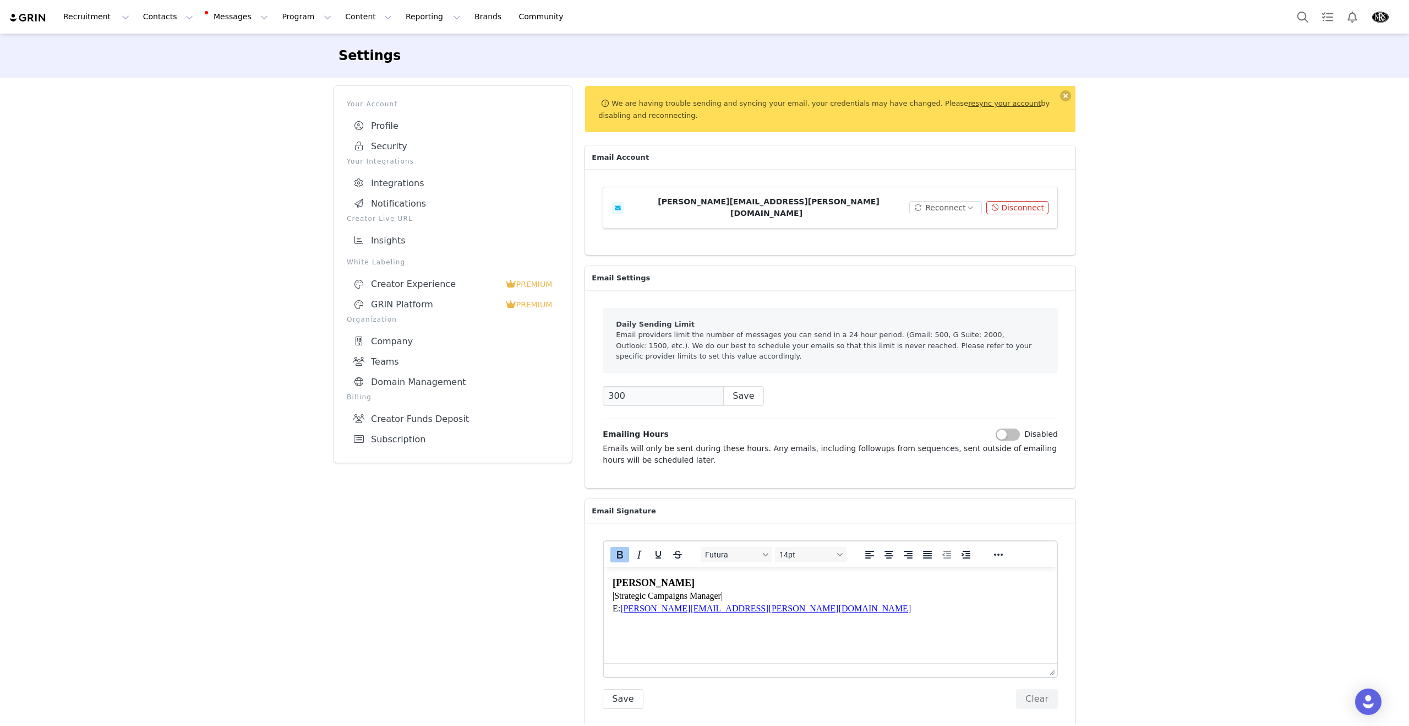
click at [950, 210] on article "[PERSON_NAME][EMAIL_ADDRESS][PERSON_NAME][DOMAIN_NAME] Reconnect Disconnect" at bounding box center [830, 208] width 455 height 42
click at [950, 204] on button "Reconnect" at bounding box center [946, 207] width 73 height 13
click at [962, 222] on li "Connect Email" at bounding box center [949, 223] width 70 height 18
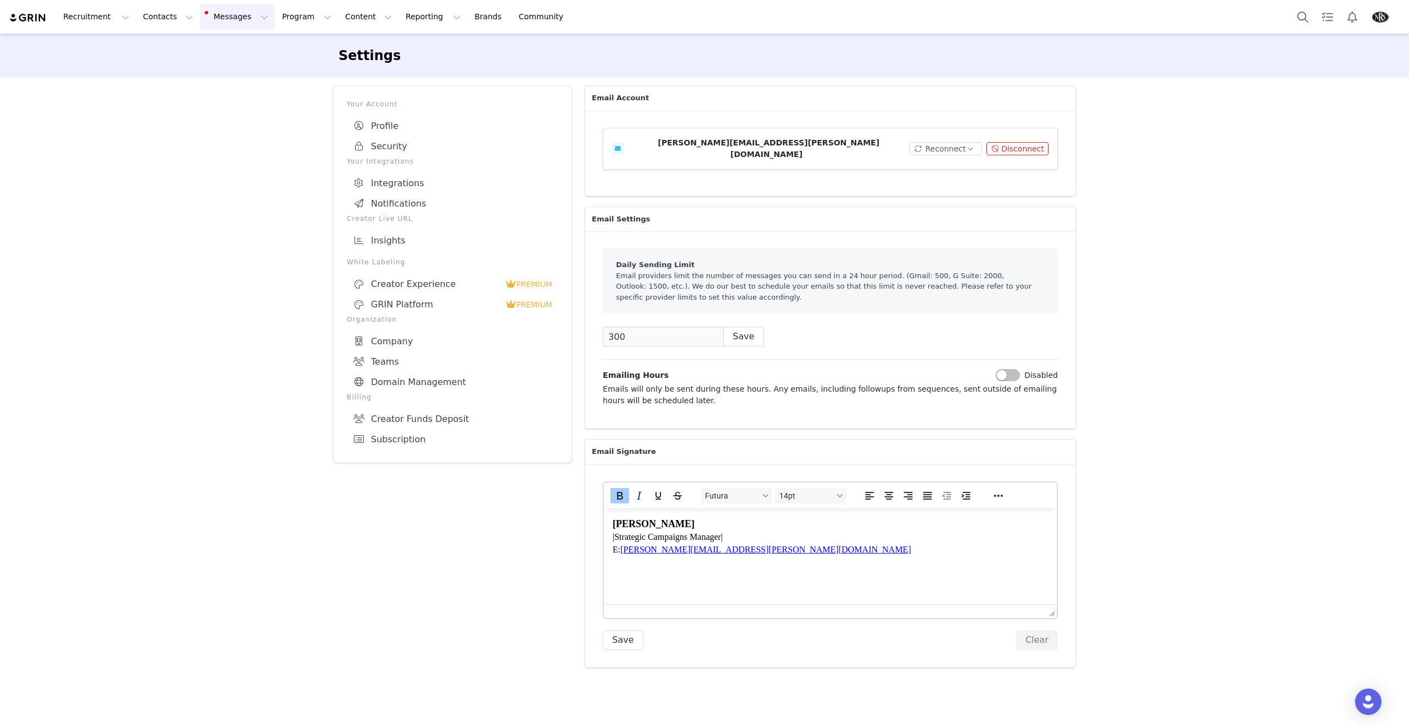
click at [200, 12] on button "Messages Messages" at bounding box center [237, 16] width 74 height 25
click at [236, 64] on div "Inbox 2" at bounding box center [232, 69] width 74 height 12
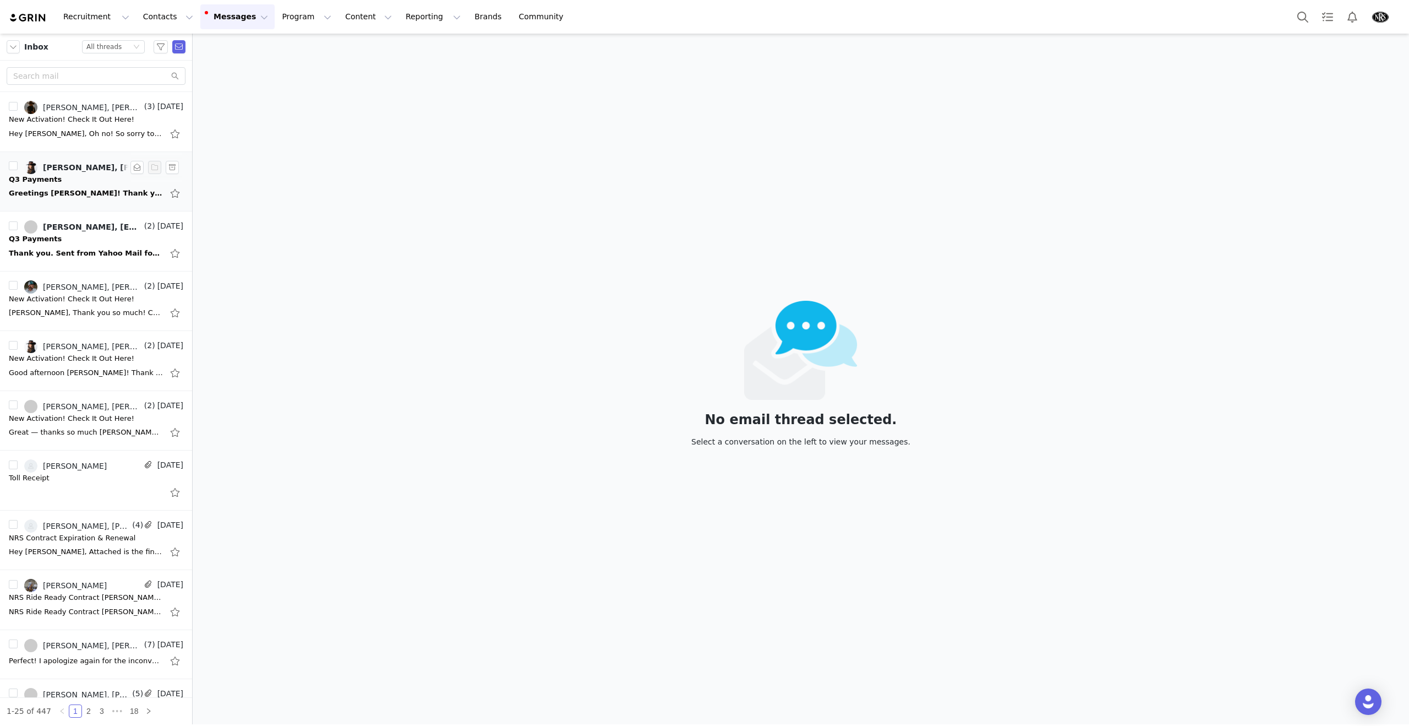
click at [96, 193] on div "Greetings [PERSON_NAME]! Thank you so much! I appreciate you! [PERSON_NAME]® AC…" at bounding box center [86, 193] width 154 height 11
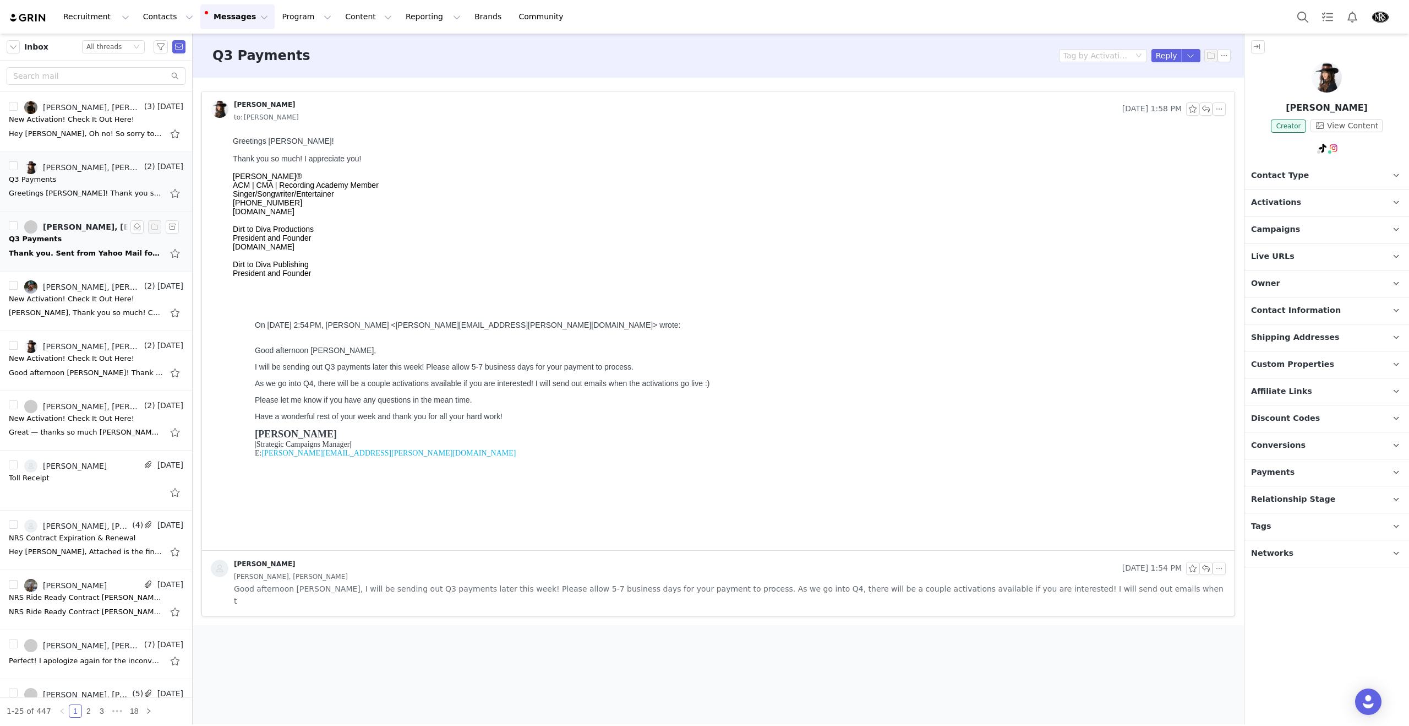
click at [88, 238] on div "Q3 Payments" at bounding box center [96, 238] width 175 height 11
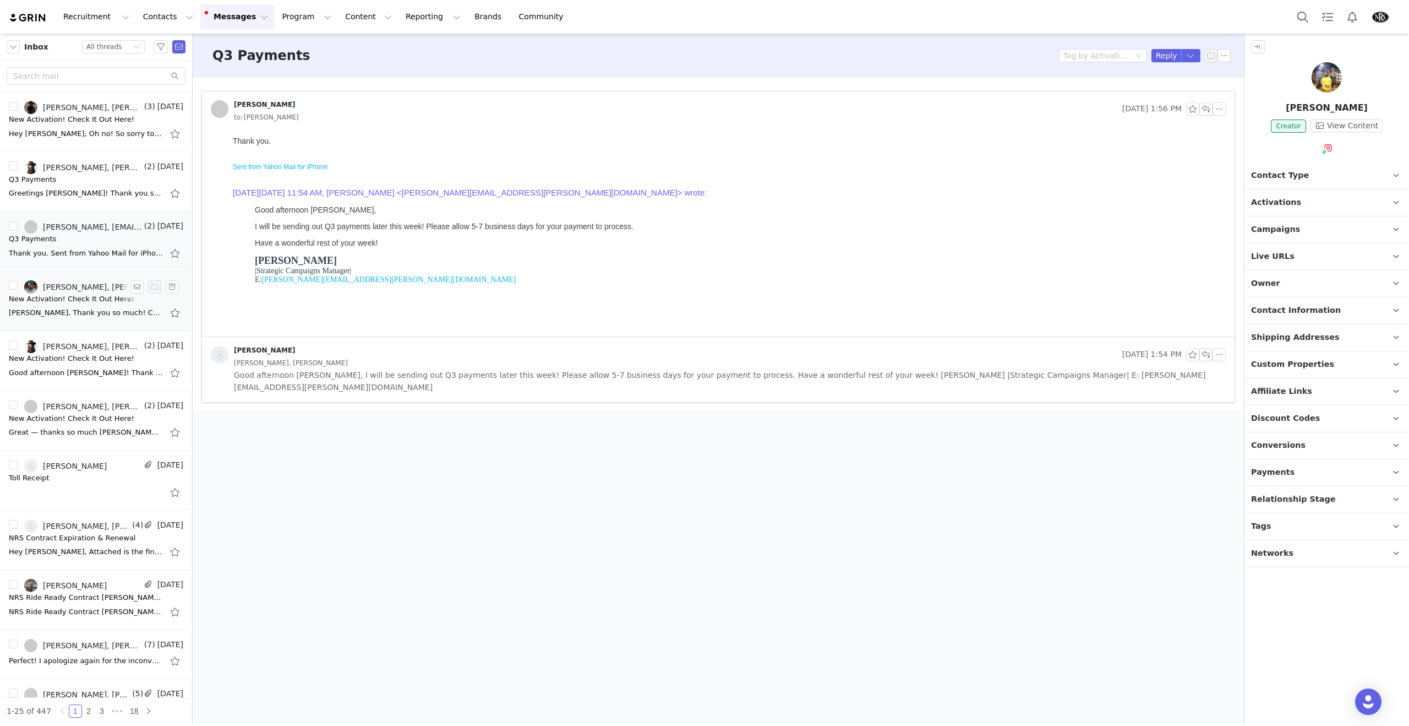
click at [84, 284] on div "[PERSON_NAME], [PERSON_NAME]" at bounding box center [92, 286] width 99 height 9
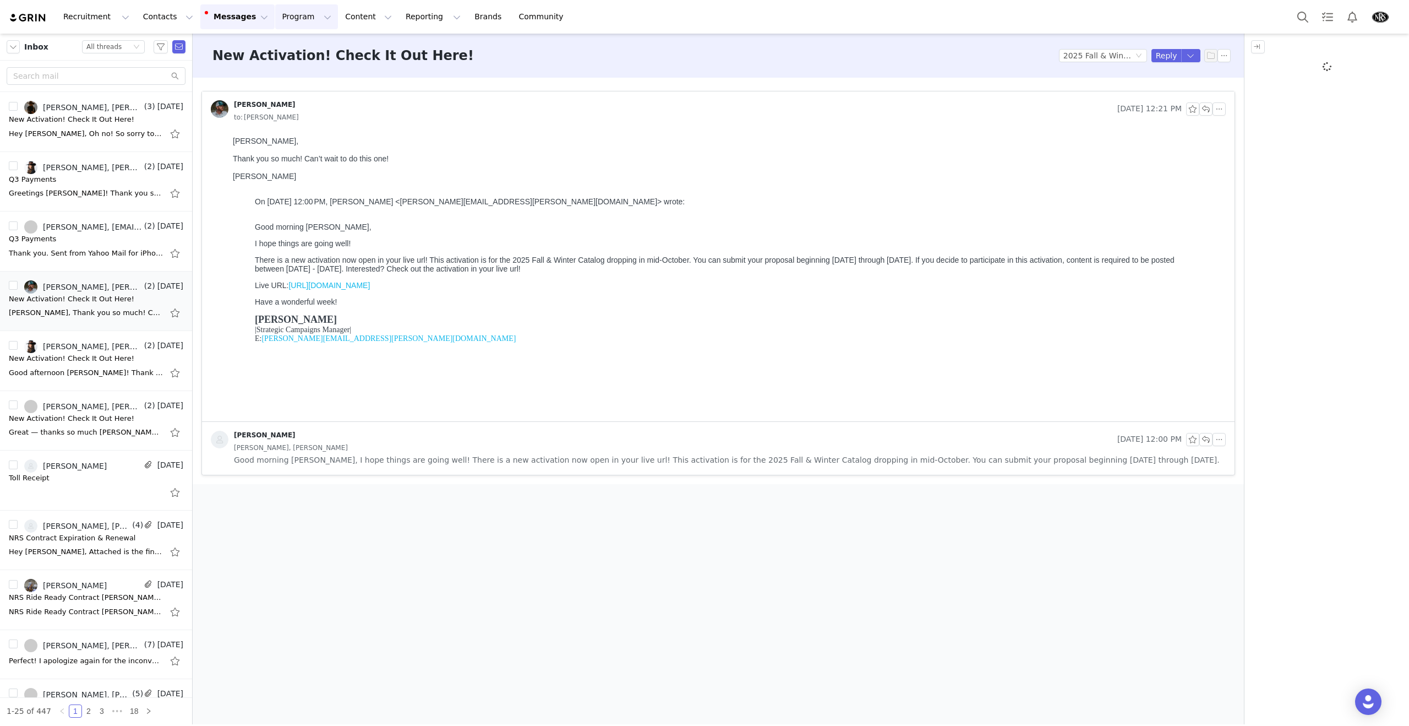
drag, startPoint x: 307, startPoint y: 22, endPoint x: 320, endPoint y: 53, distance: 33.8
click at [307, 22] on button "Program Program" at bounding box center [306, 16] width 63 height 25
click at [324, 59] on link "Campaigns" at bounding box center [301, 69] width 87 height 20
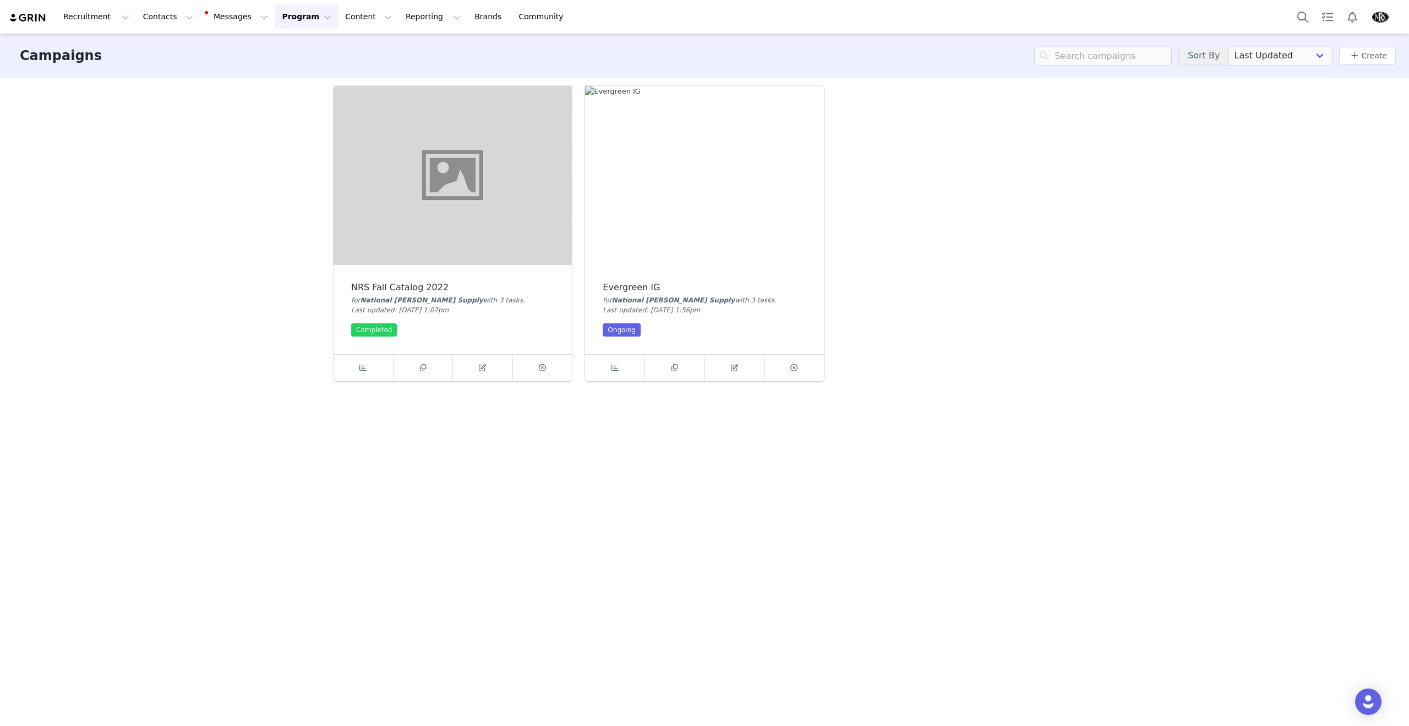
drag, startPoint x: 286, startPoint y: 20, endPoint x: 292, endPoint y: 41, distance: 21.8
click at [286, 20] on button "Program Program" at bounding box center [306, 16] width 63 height 25
click at [292, 43] on p "Activations" at bounding box center [288, 49] width 42 height 12
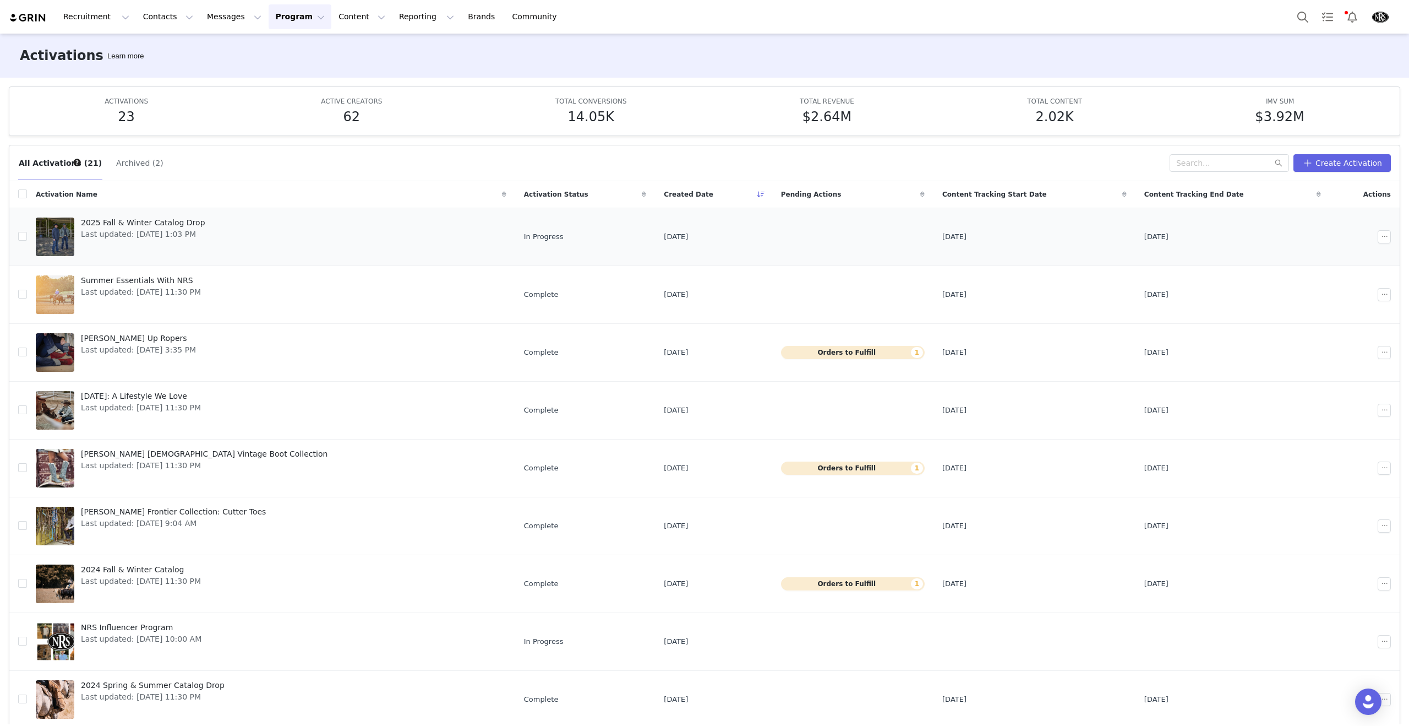
click at [170, 225] on span "2025 Fall & Winter Catalog Drop" at bounding box center [143, 223] width 124 height 12
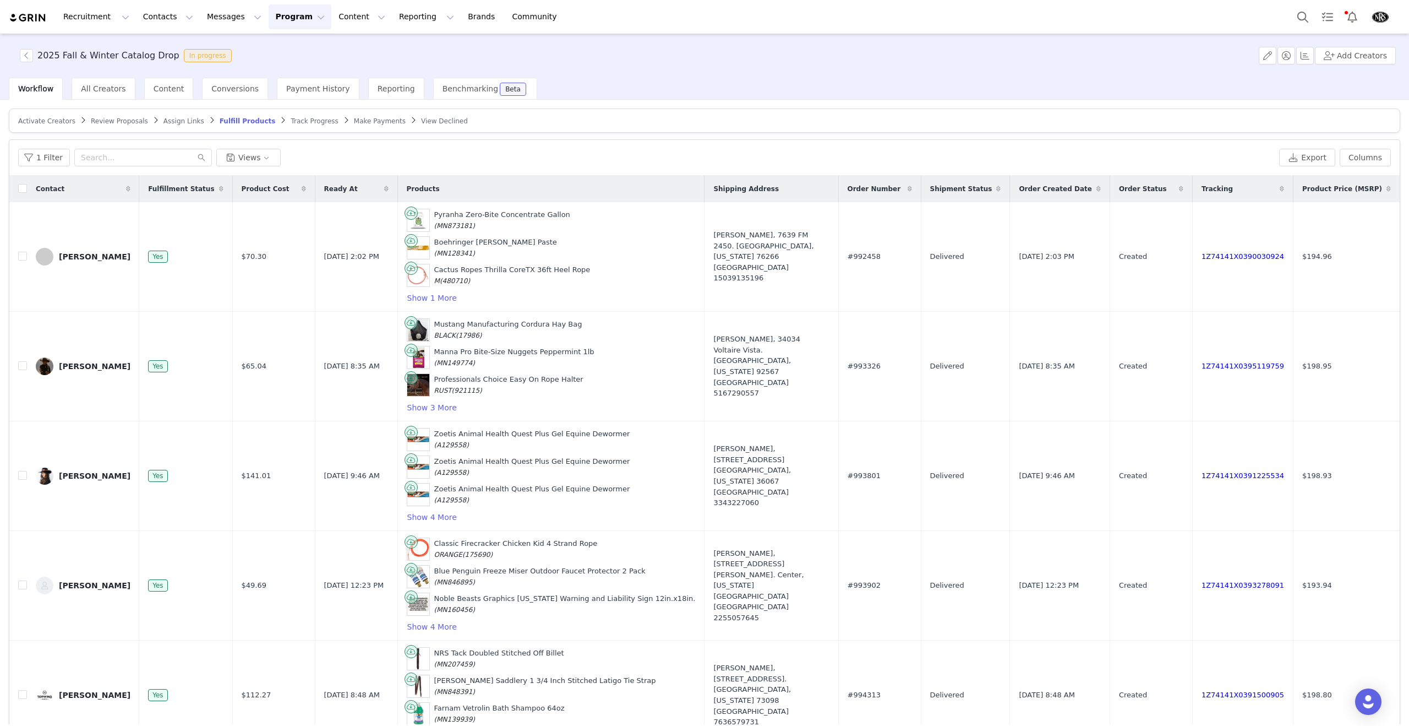
click at [612, 90] on div "Workflow All Creators Content Conversions Payment History Reporting Benchmarkin…" at bounding box center [709, 89] width 1401 height 22
click at [153, 13] on button "Contacts Contacts" at bounding box center [168, 16] width 63 height 25
click at [169, 49] on div "Creators" at bounding box center [172, 49] width 74 height 12
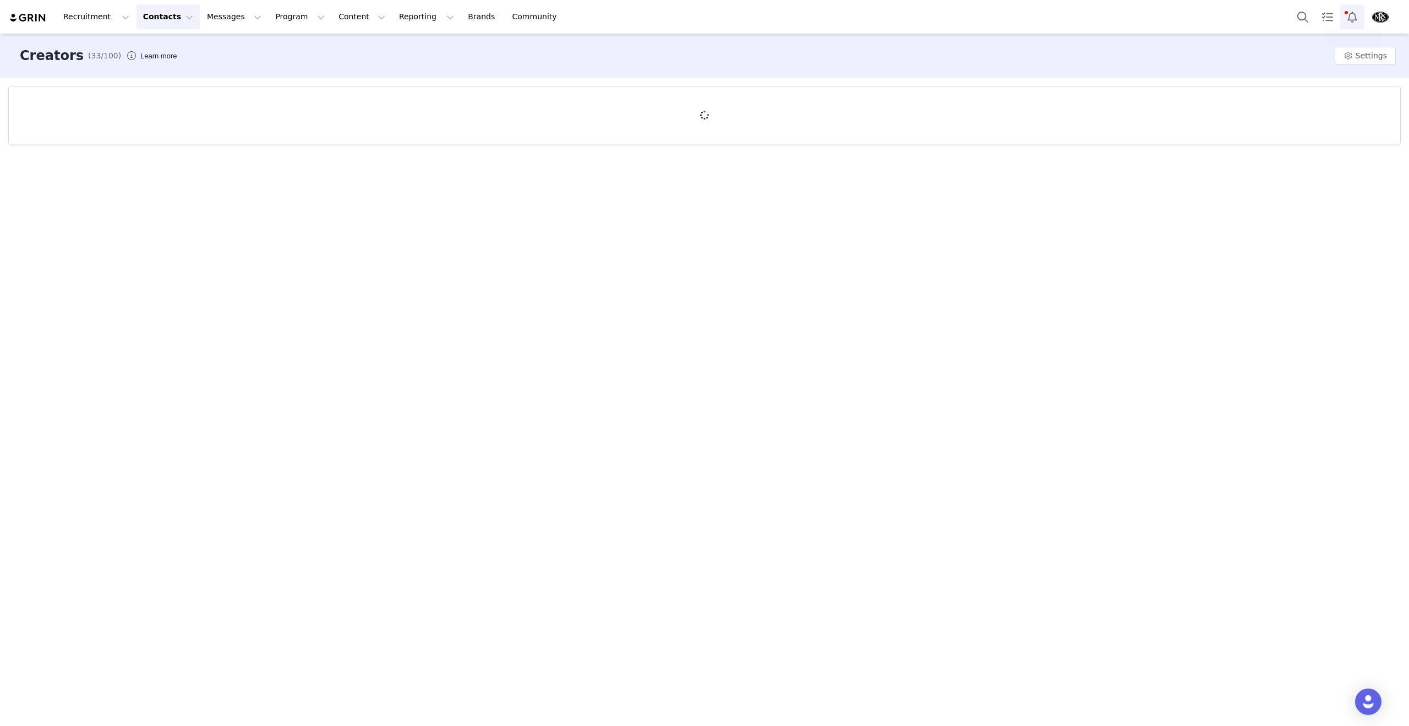
click at [1349, 17] on button "Notifications" at bounding box center [1353, 16] width 24 height 25
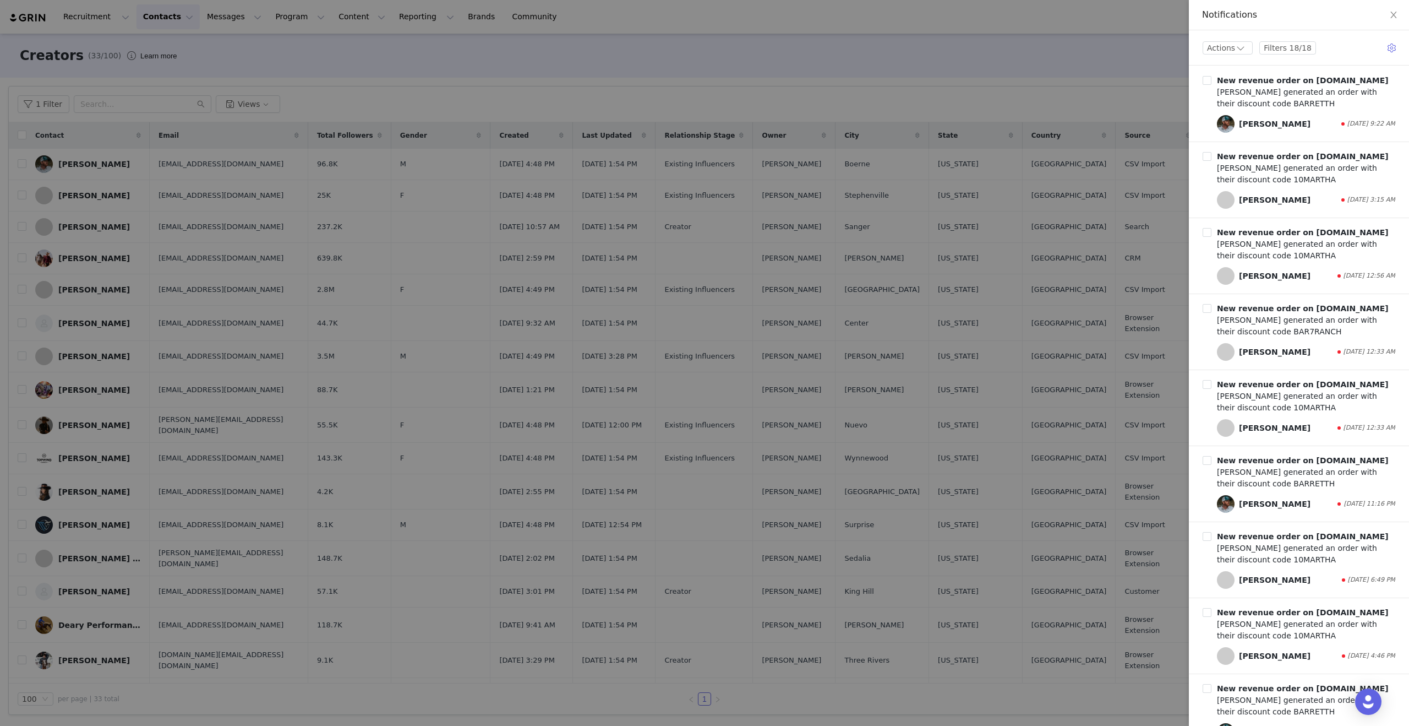
click at [1087, 60] on div at bounding box center [704, 363] width 1409 height 726
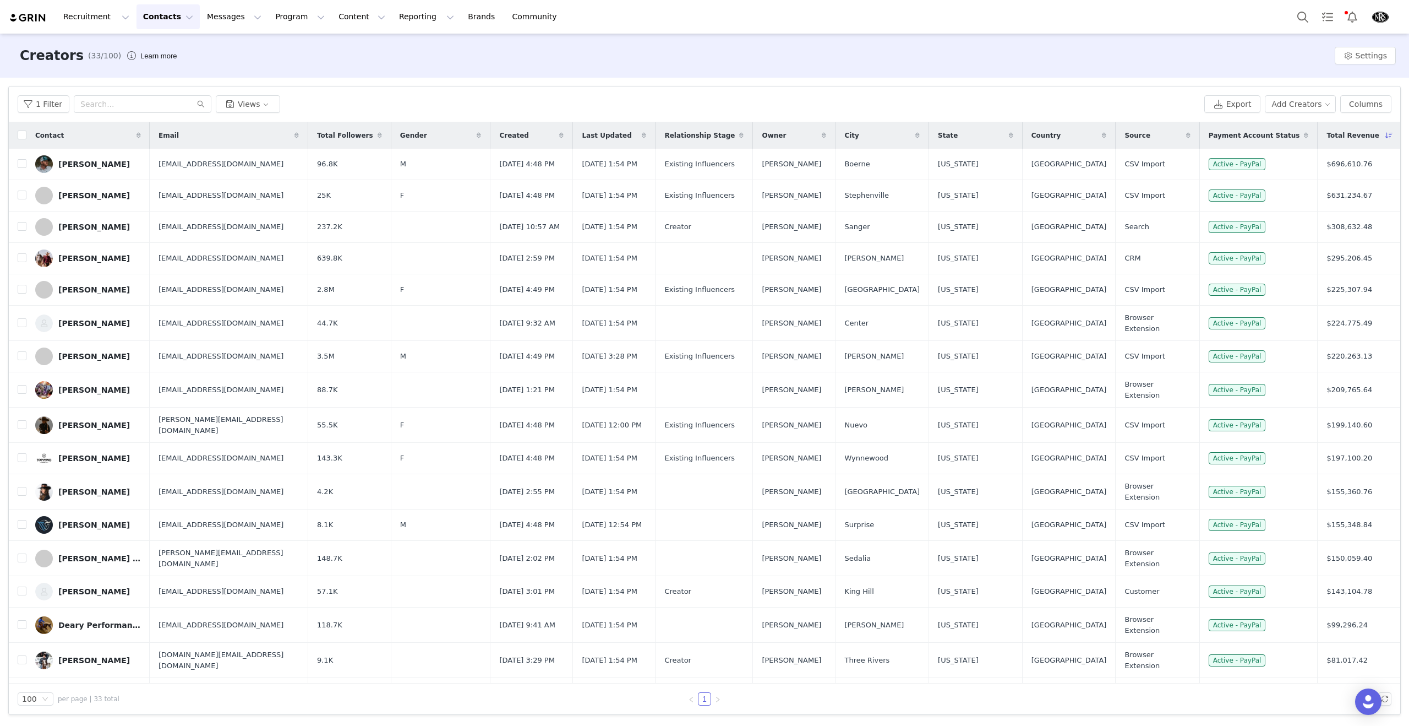
click at [1132, 68] on div "Creators (33/100) Learn more Settings" at bounding box center [704, 56] width 1409 height 44
